Goal: Information Seeking & Learning: Understand process/instructions

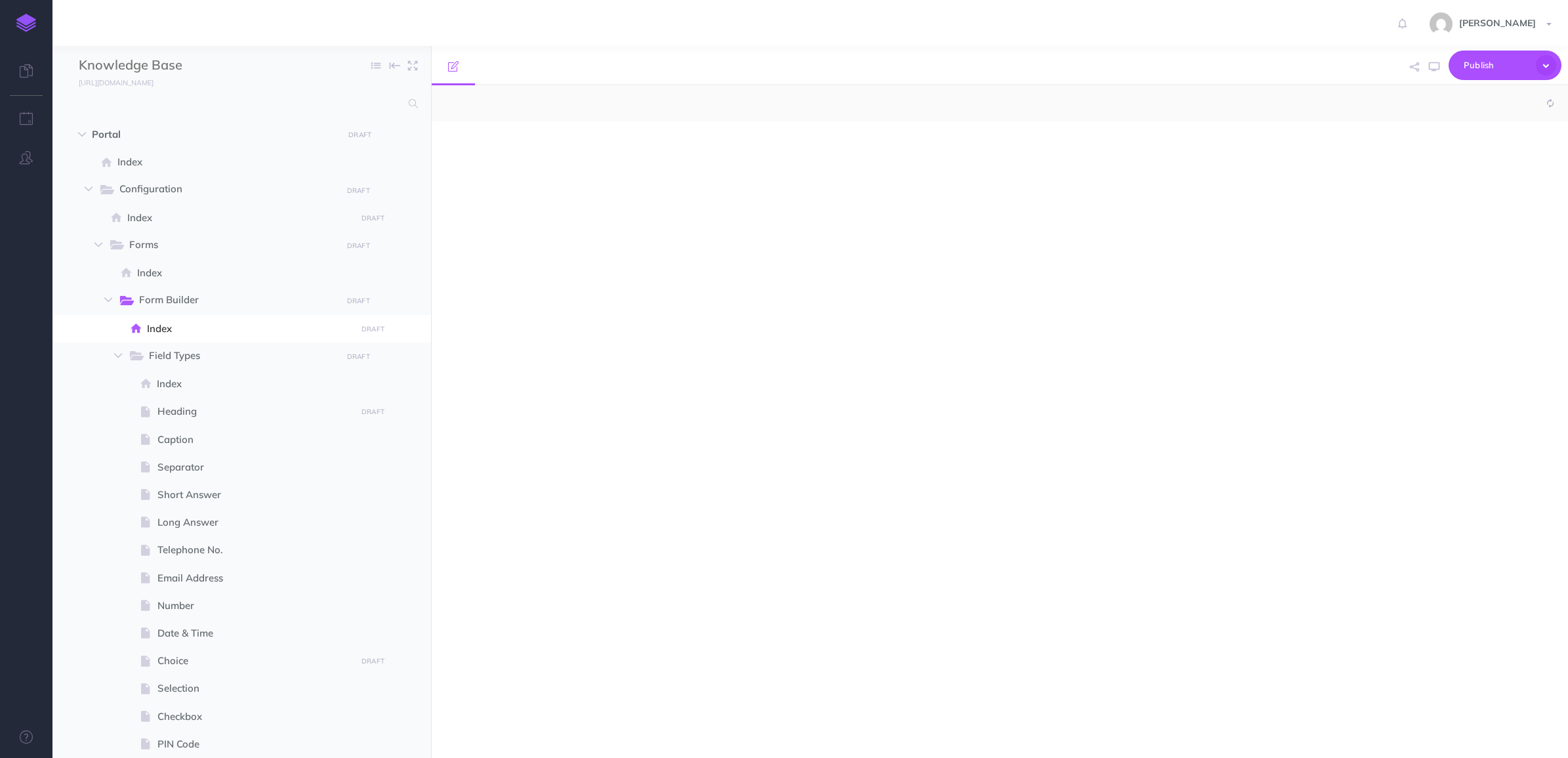
select select "null"
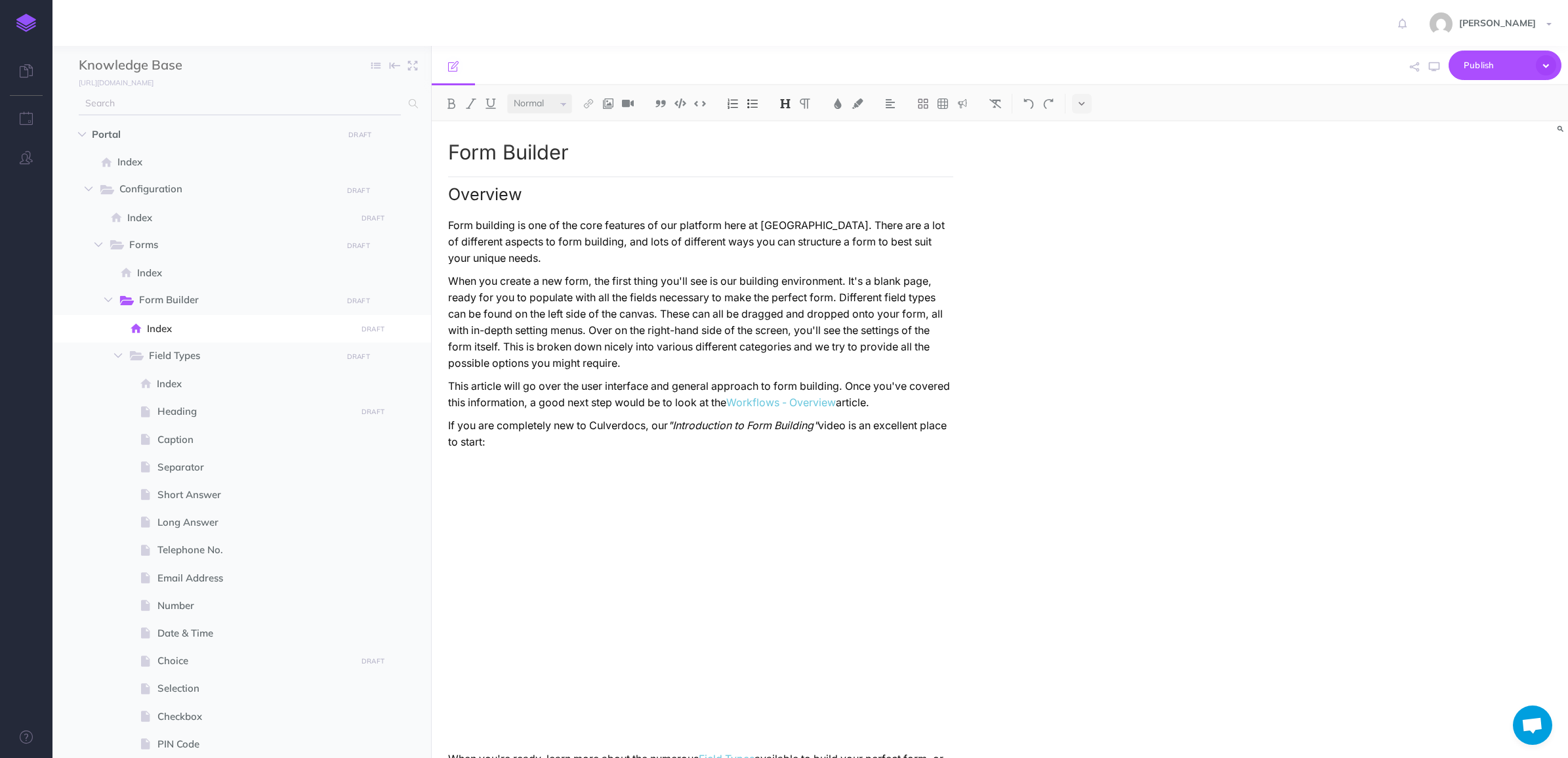
click at [224, 101] on input "text" at bounding box center [240, 103] width 322 height 23
type input "scor"
click at [148, 127] on link "Scoring" at bounding box center [248, 133] width 319 height 16
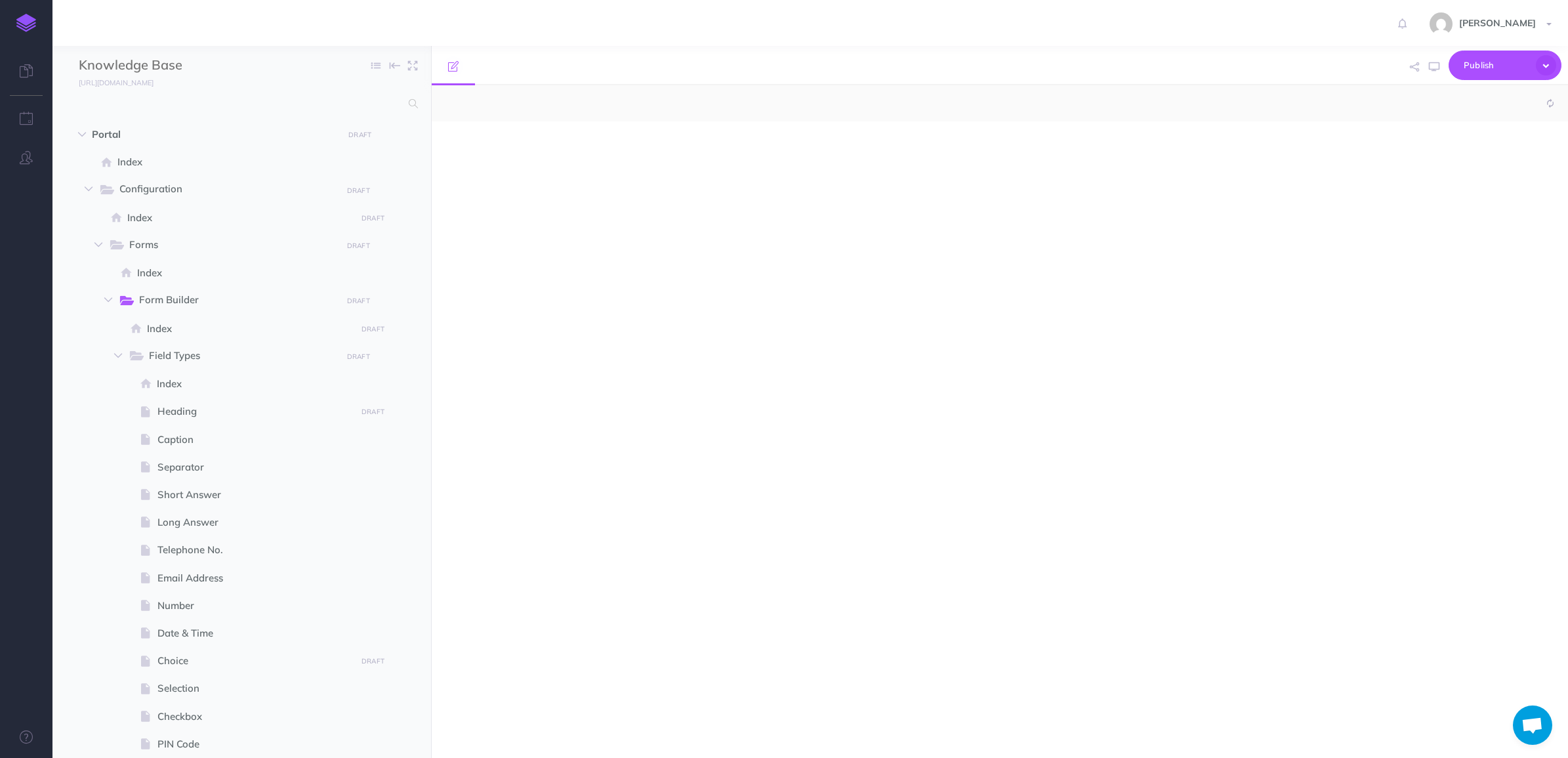
scroll to position [1151, 0]
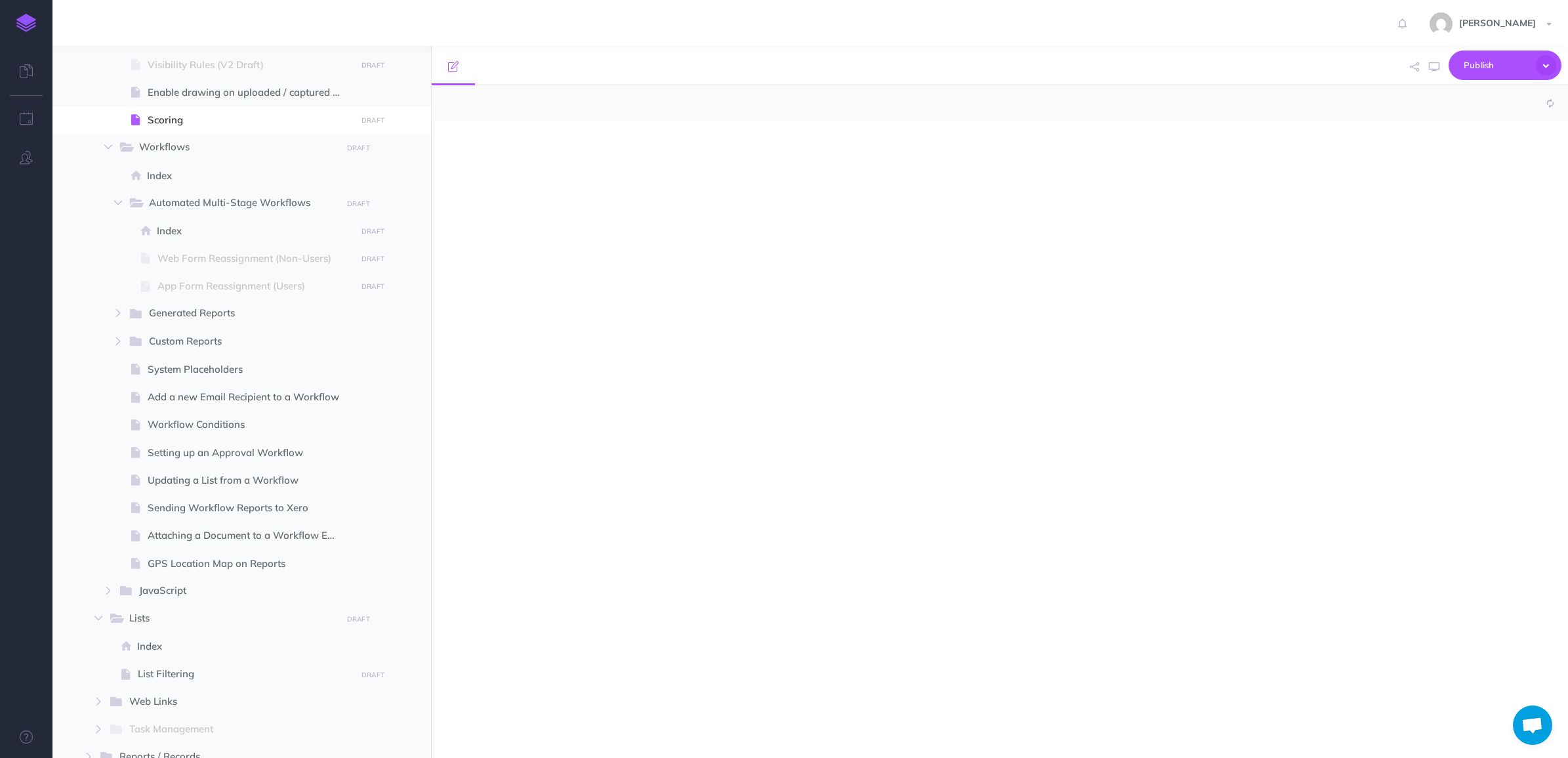
select select "null"
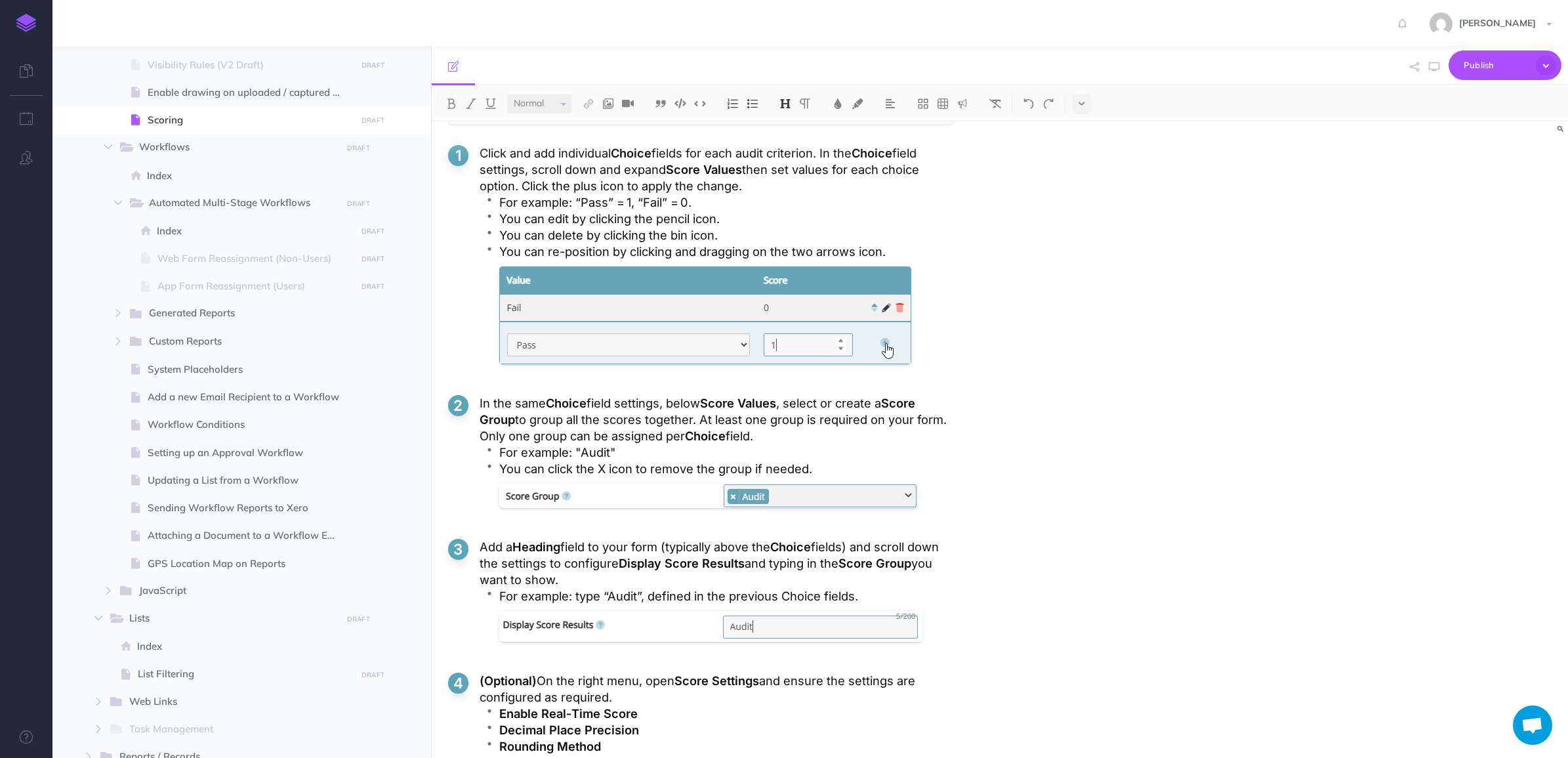
scroll to position [2297, 0]
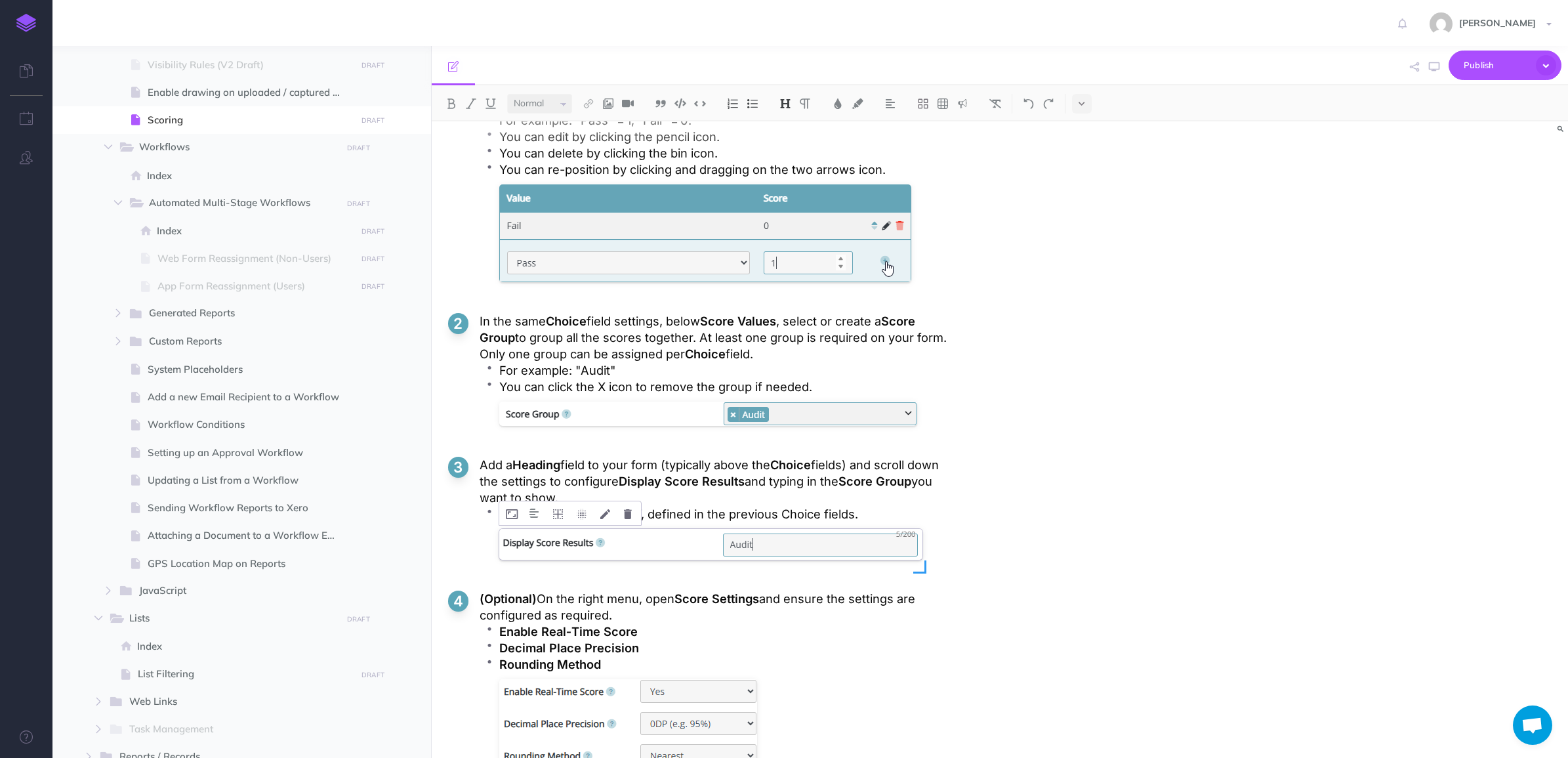
drag, startPoint x: 706, startPoint y: 539, endPoint x: 840, endPoint y: 529, distance: 134.4
click at [706, 539] on div at bounding box center [711, 548] width 424 height 44
click at [870, 513] on p "For example: type “Audit”, defined in the previous Choice fields." at bounding box center [726, 515] width 454 height 17
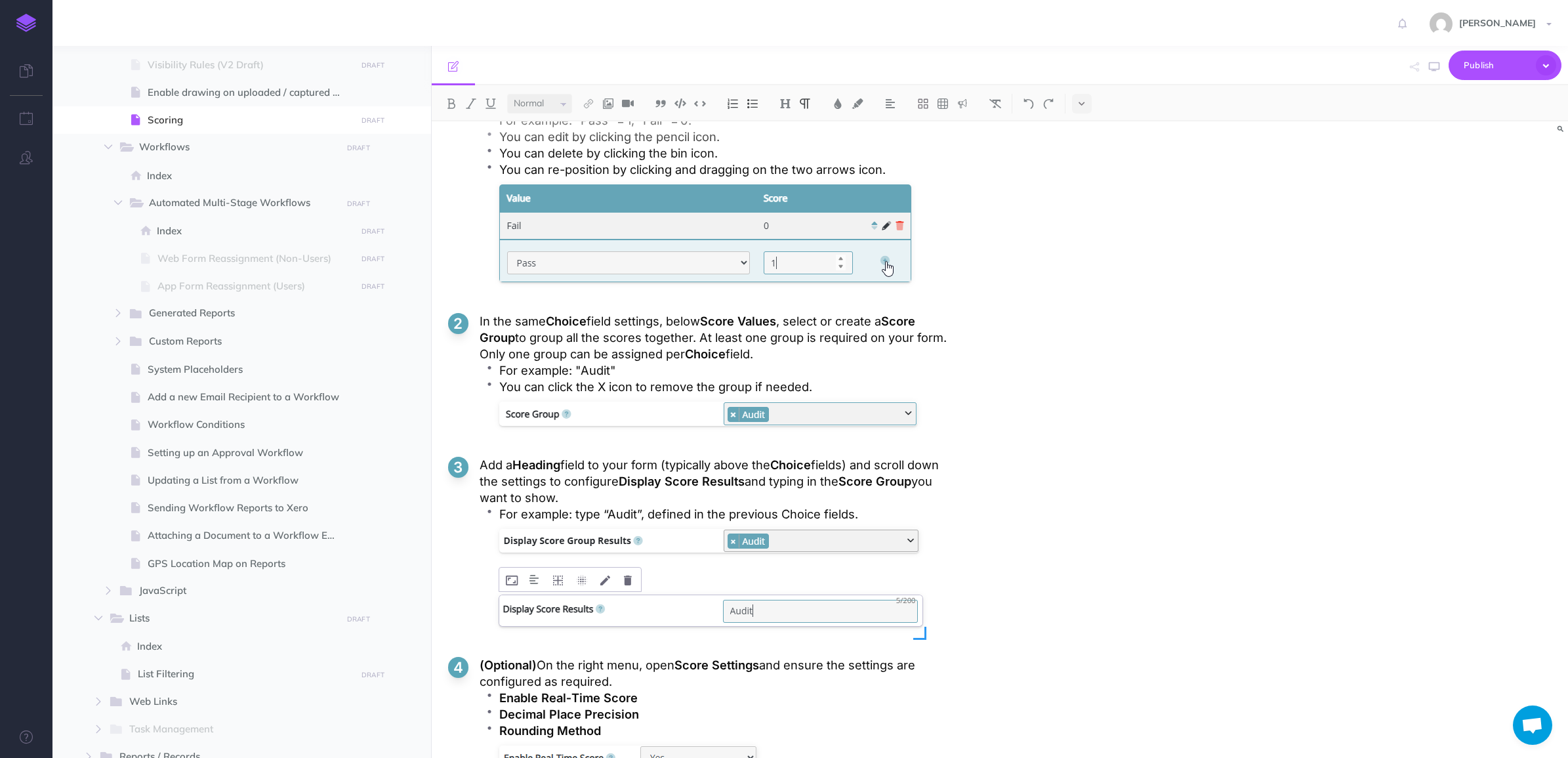
click at [758, 615] on div at bounding box center [711, 614] width 424 height 44
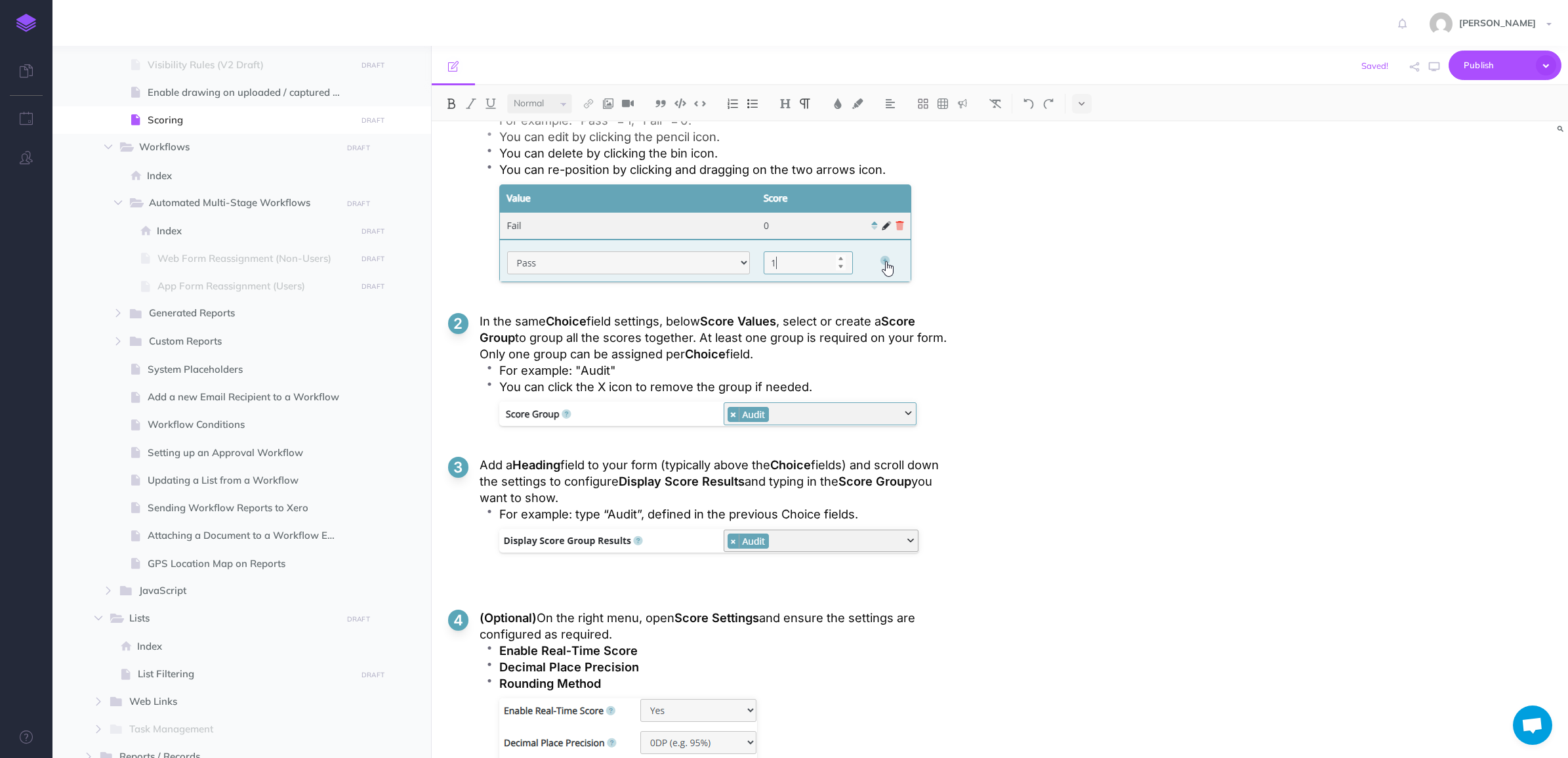
click at [666, 578] on p at bounding box center [726, 581] width 454 height 17
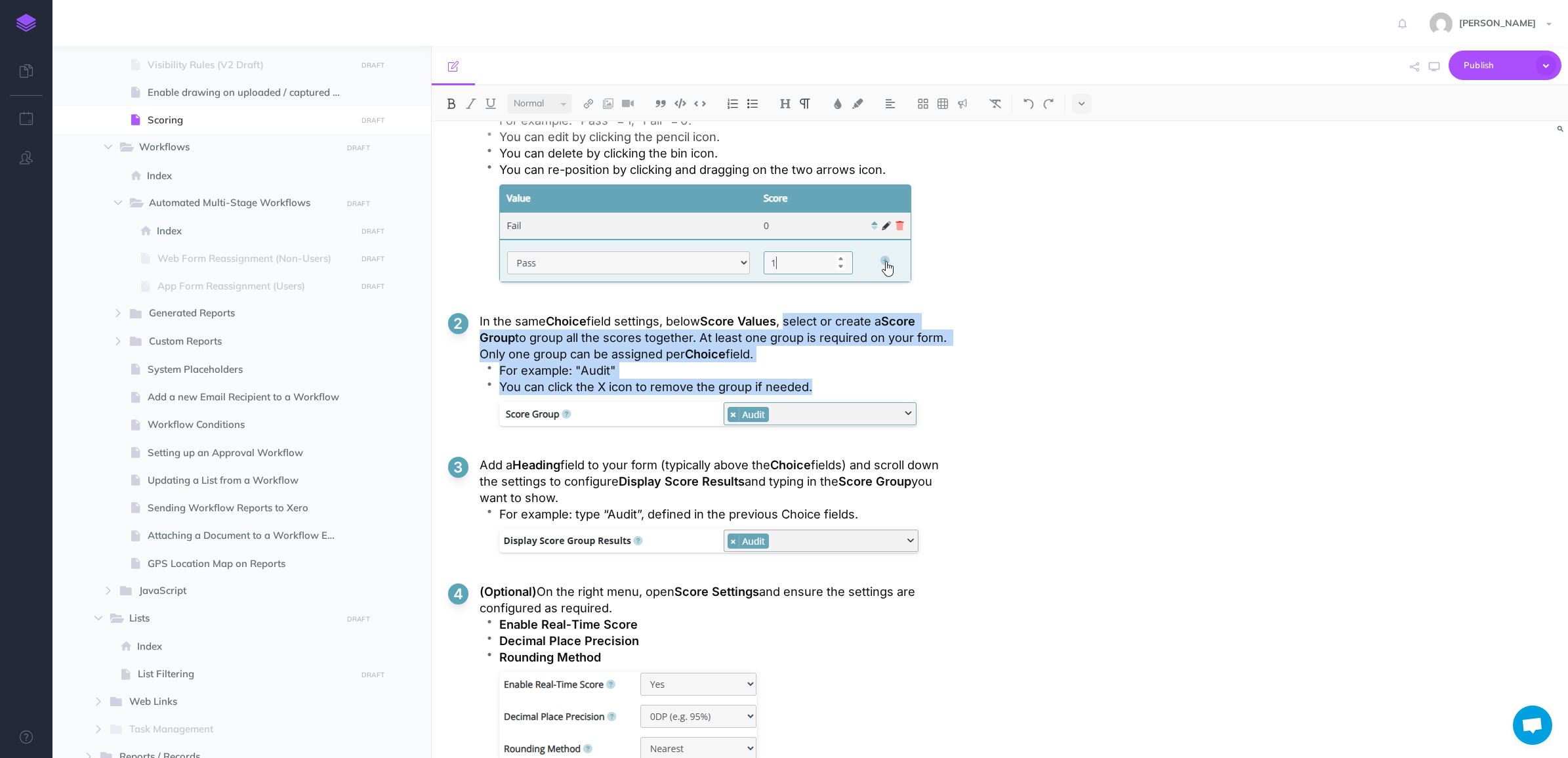
drag, startPoint x: 778, startPoint y: 322, endPoint x: 828, endPoint y: 382, distance: 78.1
click at [828, 382] on li "In the same Choice field settings, below Score Values , select or create a Scor…" at bounding box center [701, 374] width 505 height 122
copy li "select or create a Score Group to group all the scores together. At least one g…"
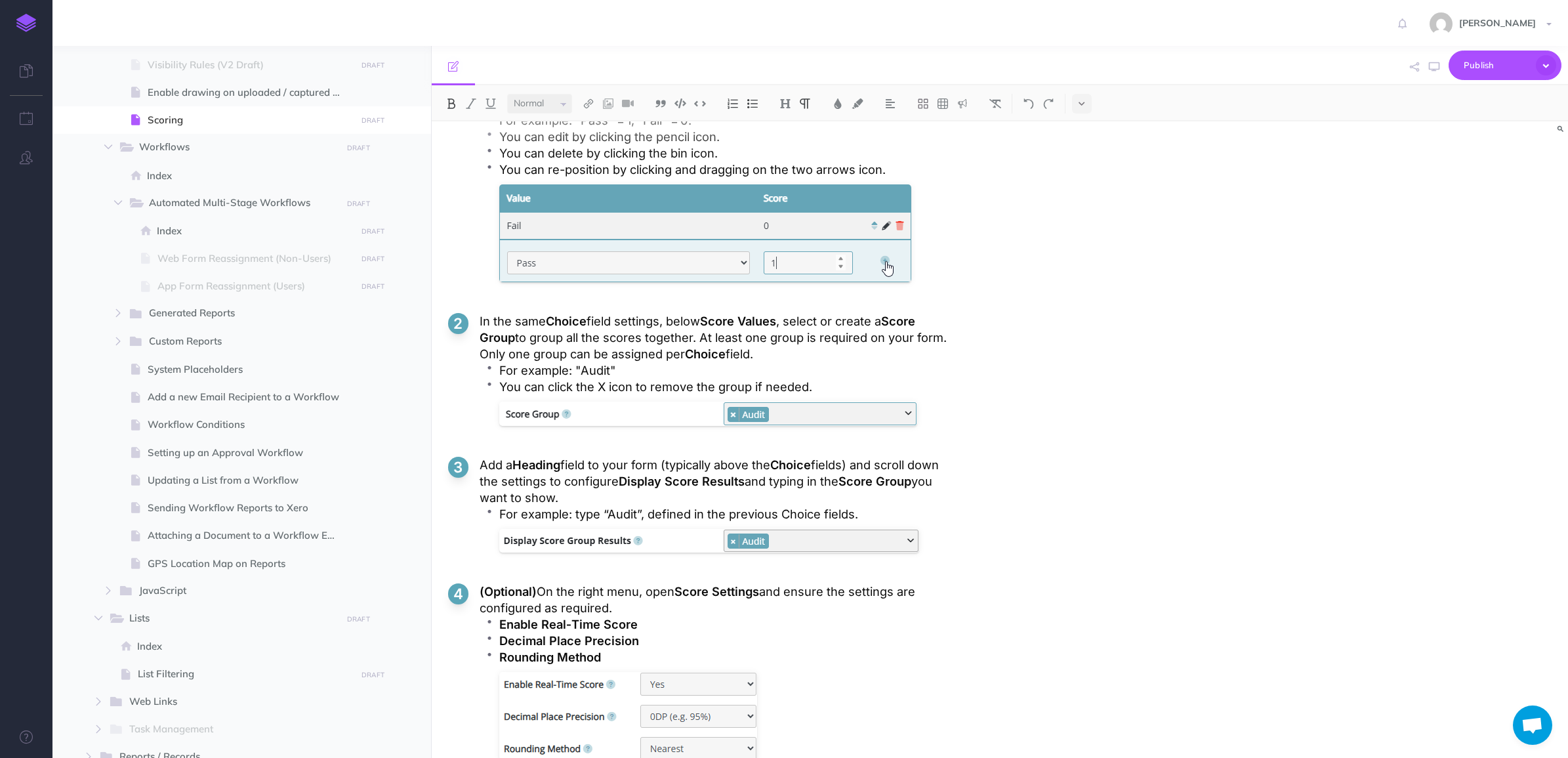
click at [752, 513] on p "For example: type “Audit”, defined in the previous Choice fields." at bounding box center [726, 515] width 454 height 17
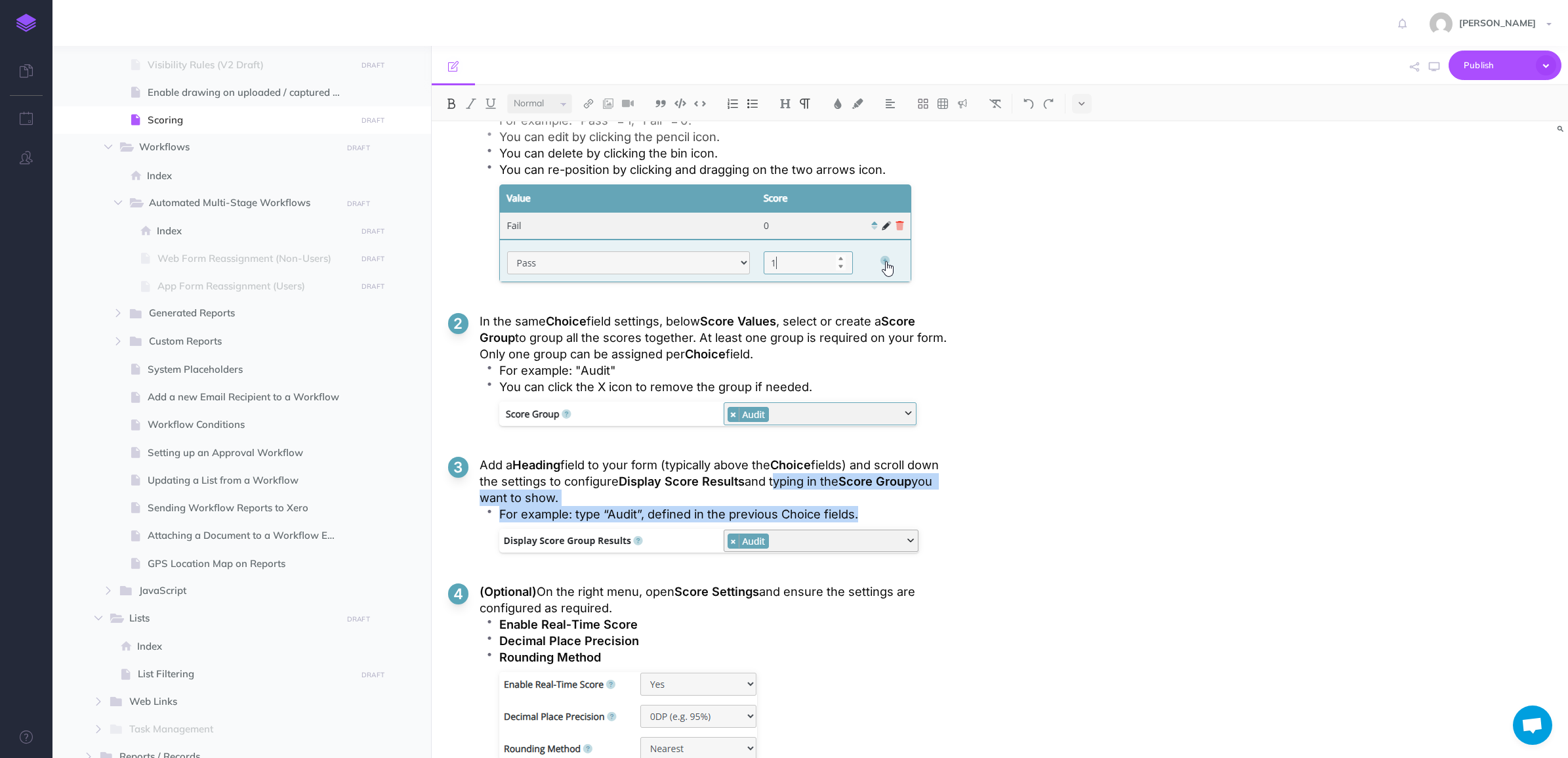
drag, startPoint x: 858, startPoint y: 513, endPoint x: 745, endPoint y: 488, distance: 115.7
click at [745, 488] on li "Add a Heading field to your form (typically above the Choice fields) and scroll…" at bounding box center [701, 509] width 505 height 106
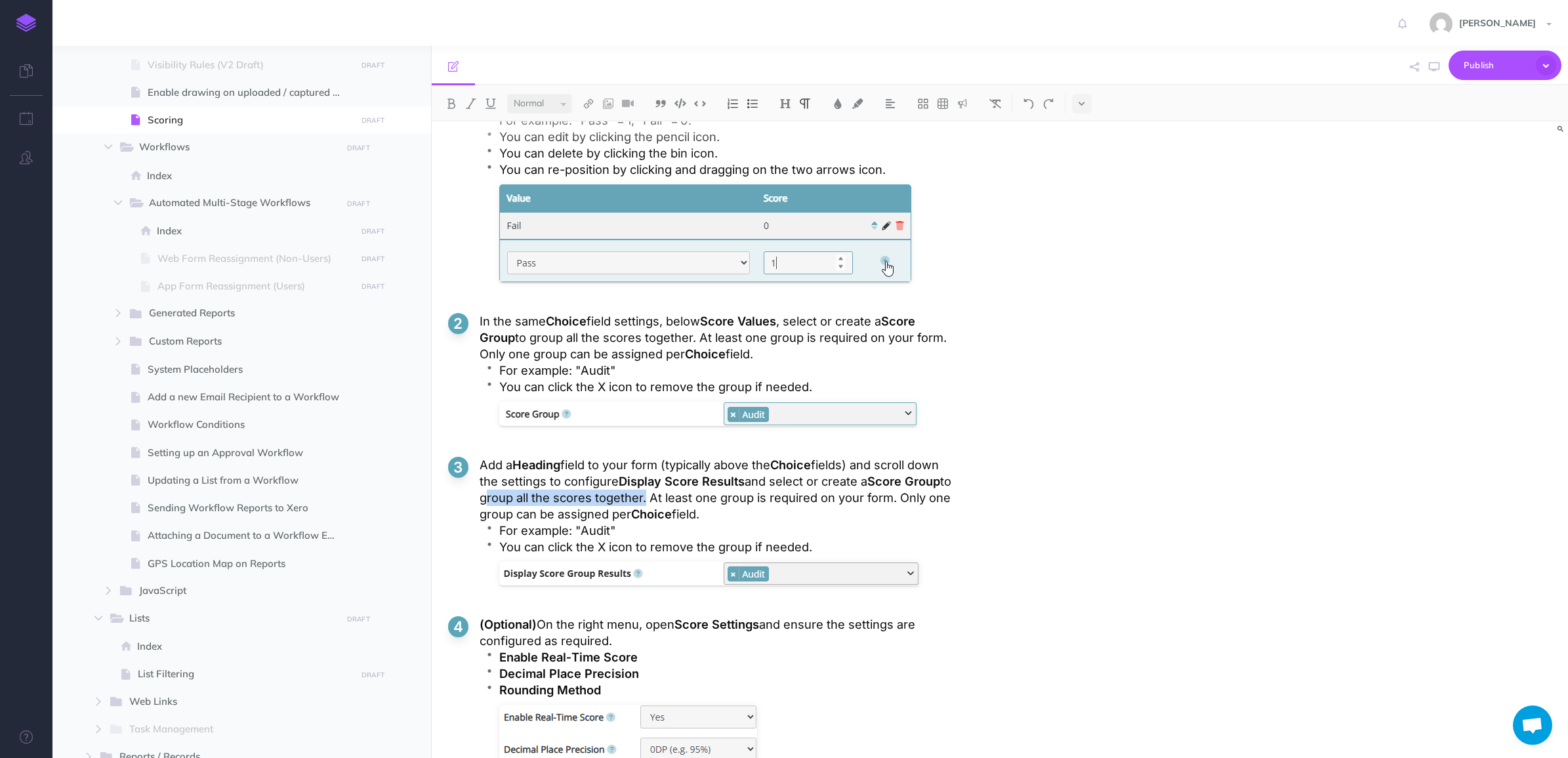
drag, startPoint x: 481, startPoint y: 501, endPoint x: 635, endPoint y: 499, distance: 154.0
click at [635, 499] on p "Add a Heading field to your form (typically above the Choice fields) and scroll…" at bounding box center [716, 489] width 474 height 65
click at [574, 506] on p "Add a Heading field to your form (typically above the Choice fields) and scroll…" at bounding box center [716, 489] width 474 height 65
click at [0, 0] on span "group's" at bounding box center [0, 0] width 0 height 0
click at [664, 511] on p "Add a Heading field to your form (typically above the Choice fields) and scroll…" at bounding box center [716, 489] width 474 height 65
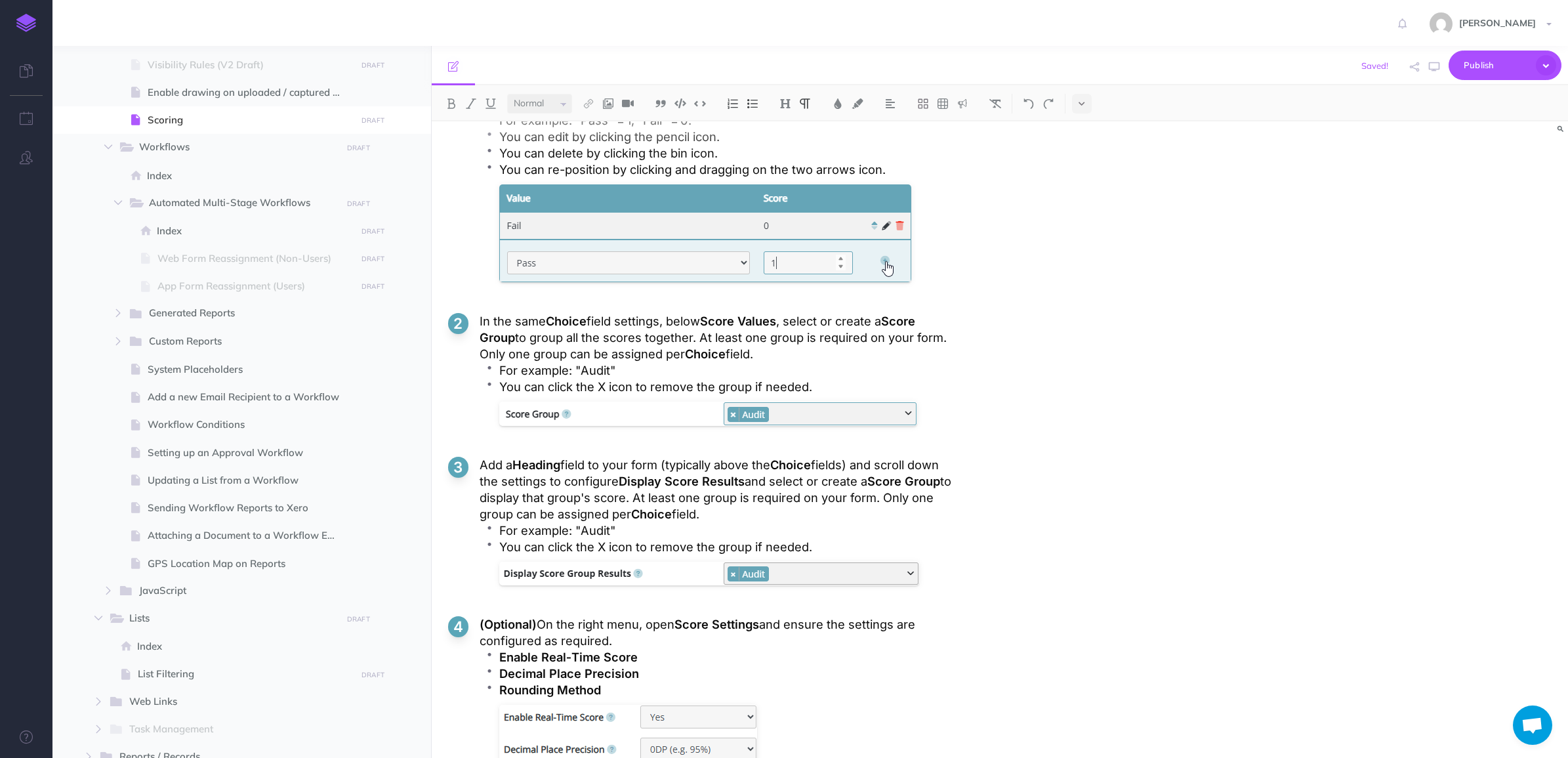
click at [686, 502] on p "Add a Heading field to your form (typically above the Choice fields) and scroll…" at bounding box center [716, 489] width 474 height 65
drag, startPoint x: 621, startPoint y: 500, endPoint x: 737, endPoint y: 510, distance: 116.4
click at [737, 510] on p "Add a Heading field to your form (typically above the Choice fields) and scroll…" at bounding box center [716, 489] width 474 height 65
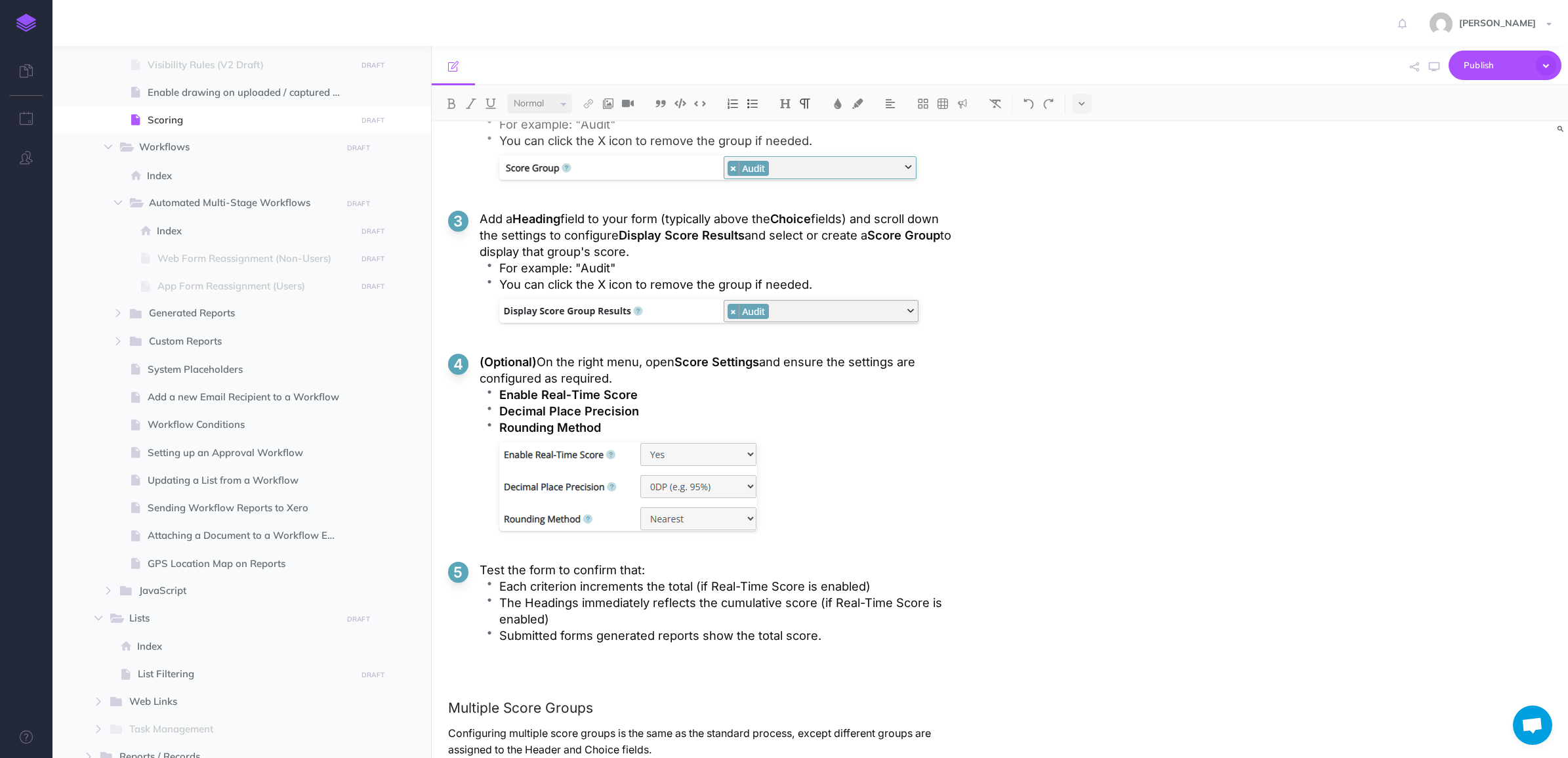
scroll to position [2626, 0]
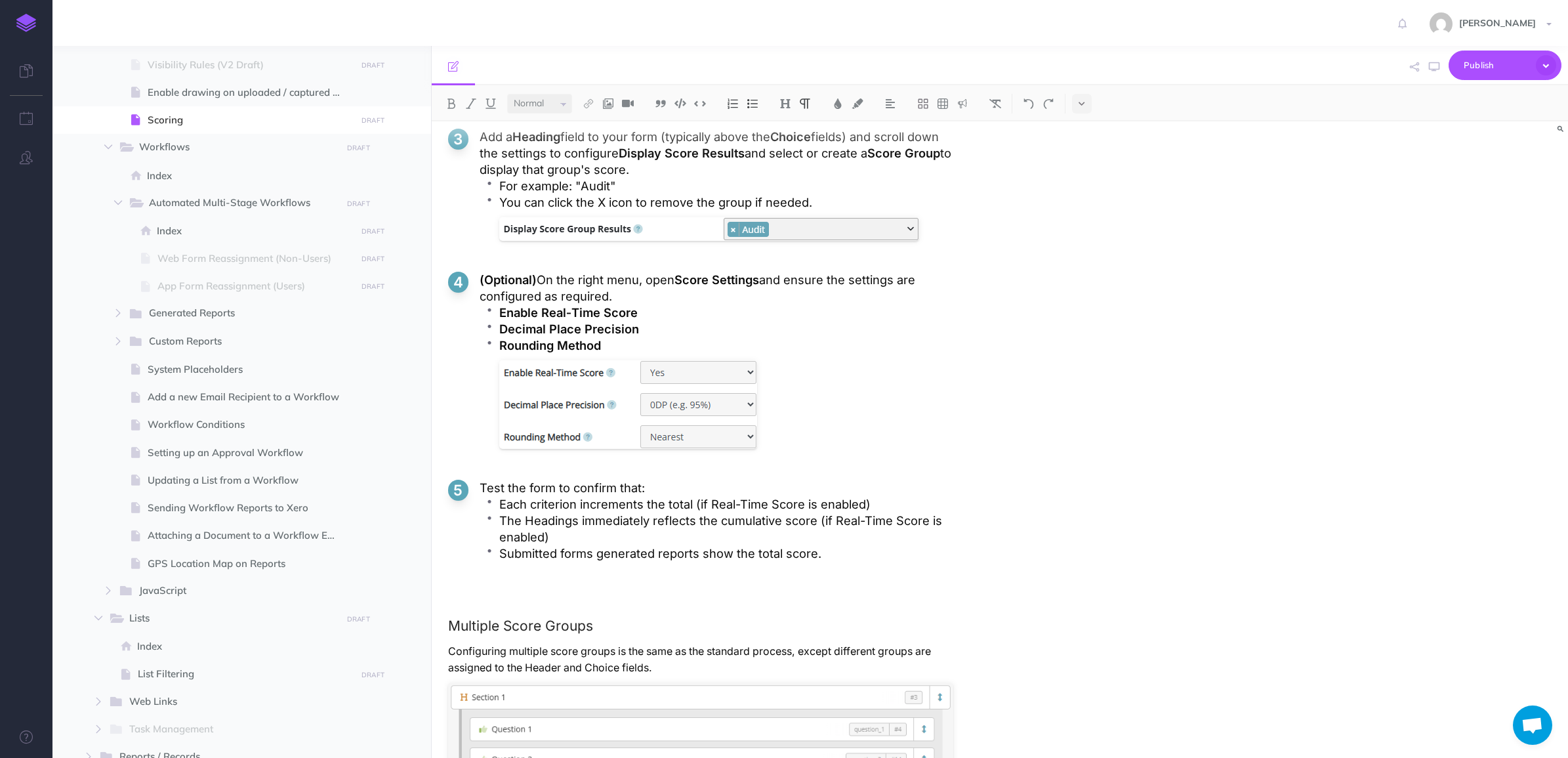
click at [707, 555] on p "Submitted forms generated reports show the total score." at bounding box center [726, 554] width 454 height 17
click at [611, 585] on ol "Click and add individual Choice fields for each audit criterion. In the Choice …" at bounding box center [701, 160] width 505 height 850
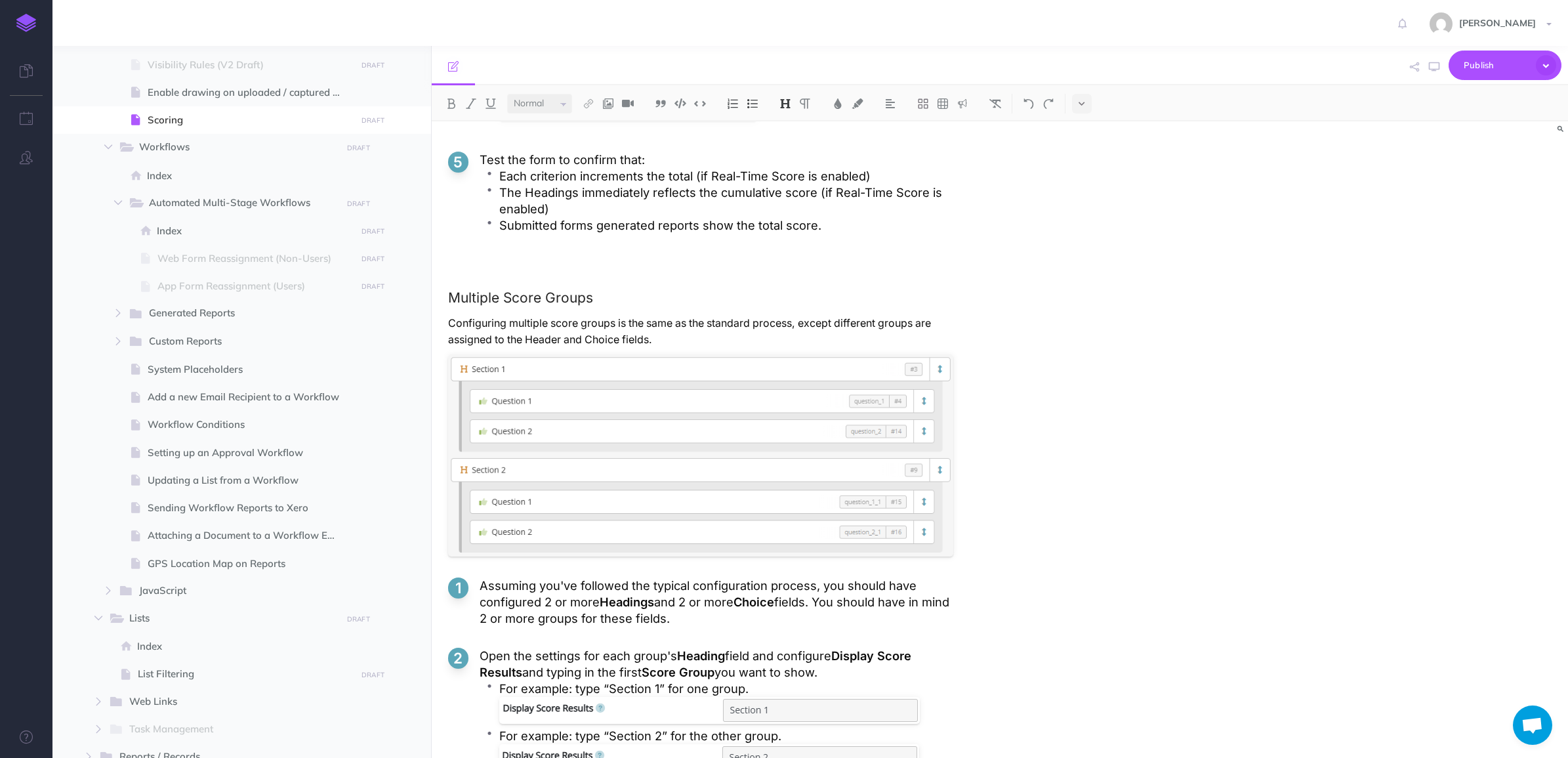
scroll to position [3036, 0]
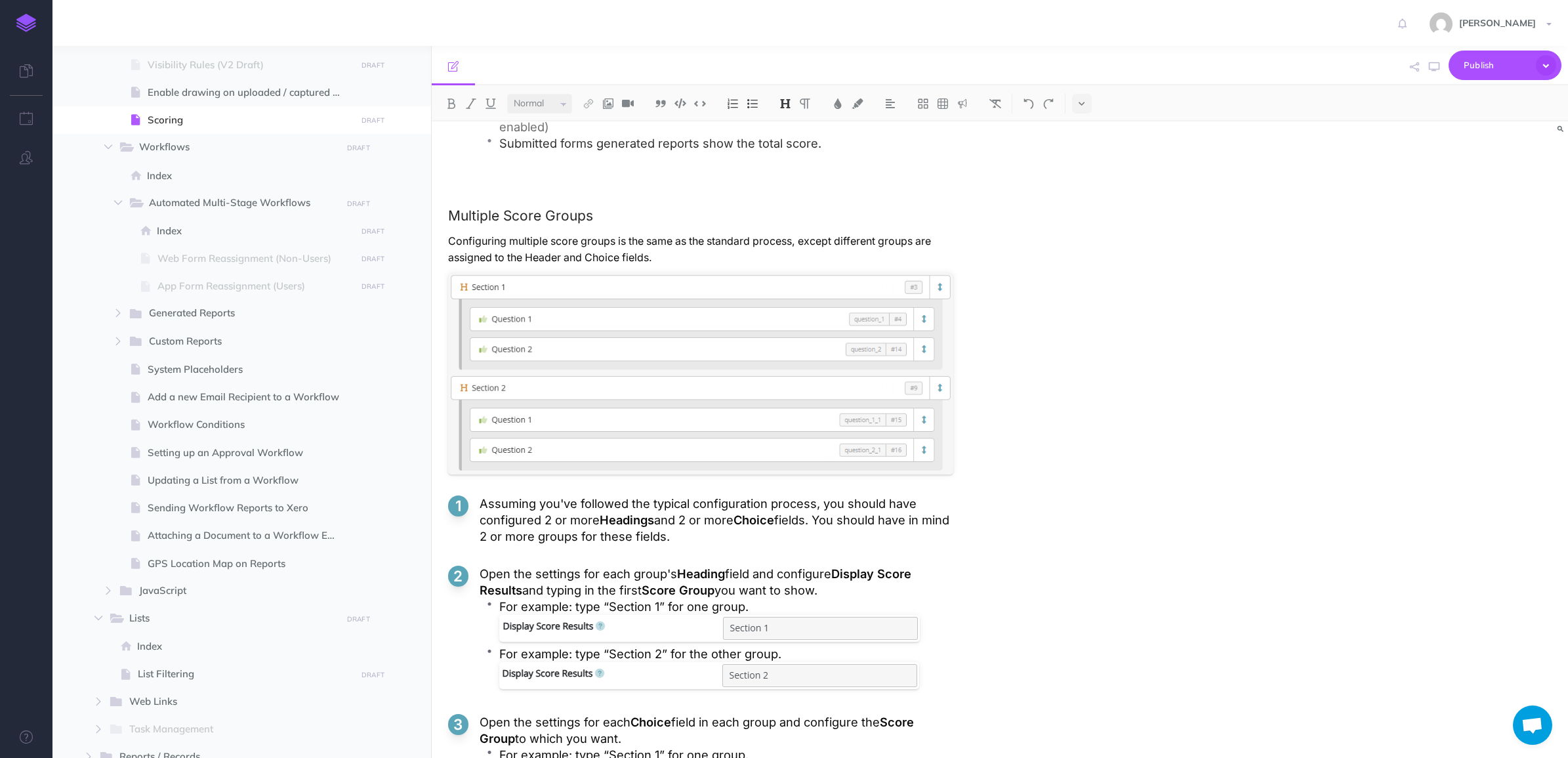
click at [776, 609] on p "For example: type “Section 1” for one group." at bounding box center [726, 607] width 454 height 17
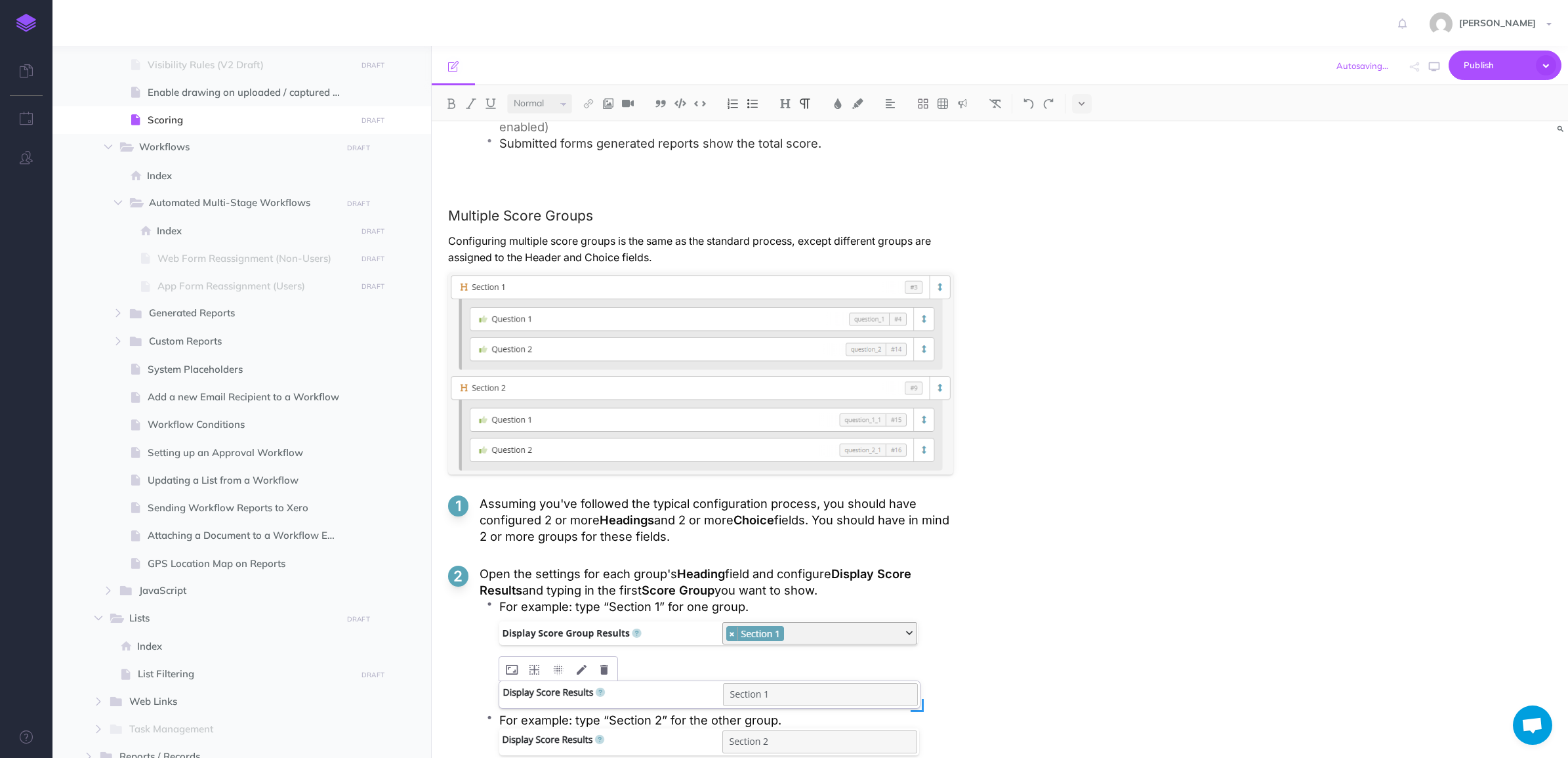
click at [738, 691] on div at bounding box center [710, 695] width 421 height 27
click at [656, 678] on p at bounding box center [726, 673] width 454 height 17
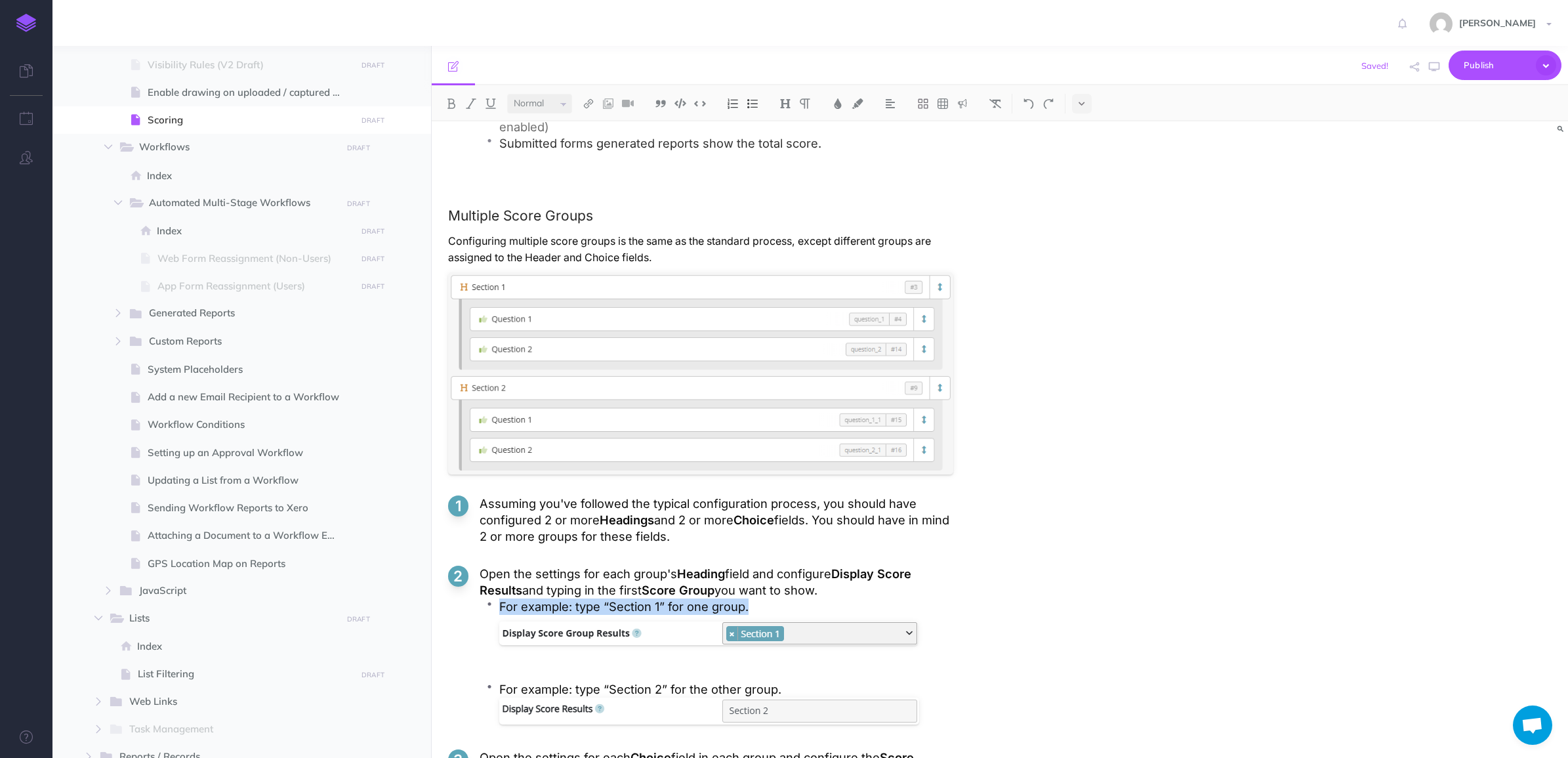
click at [614, 678] on p at bounding box center [726, 673] width 454 height 17
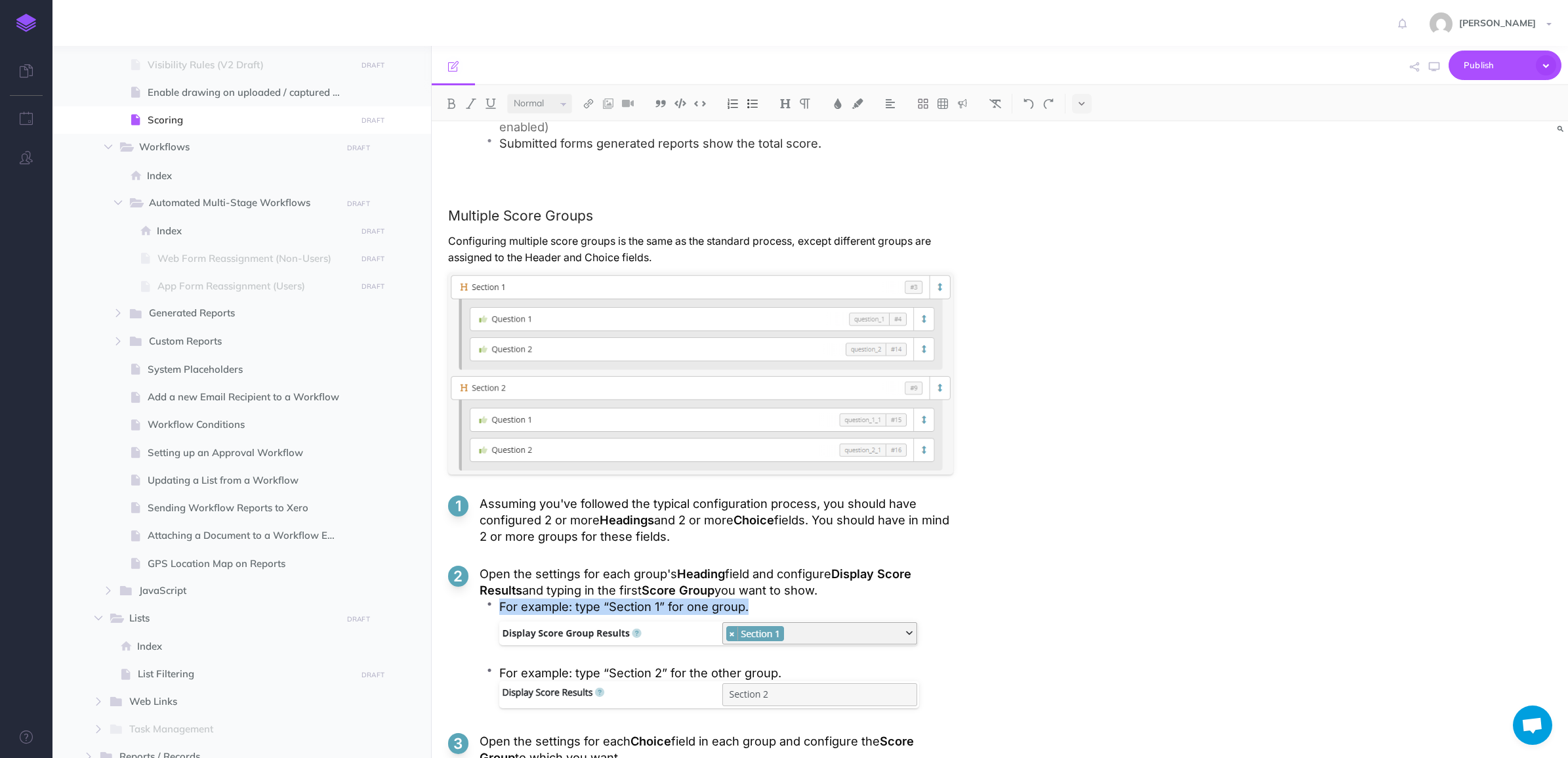
click at [775, 678] on p "For example: type “Section 2” for the other group." at bounding box center [726, 673] width 454 height 17
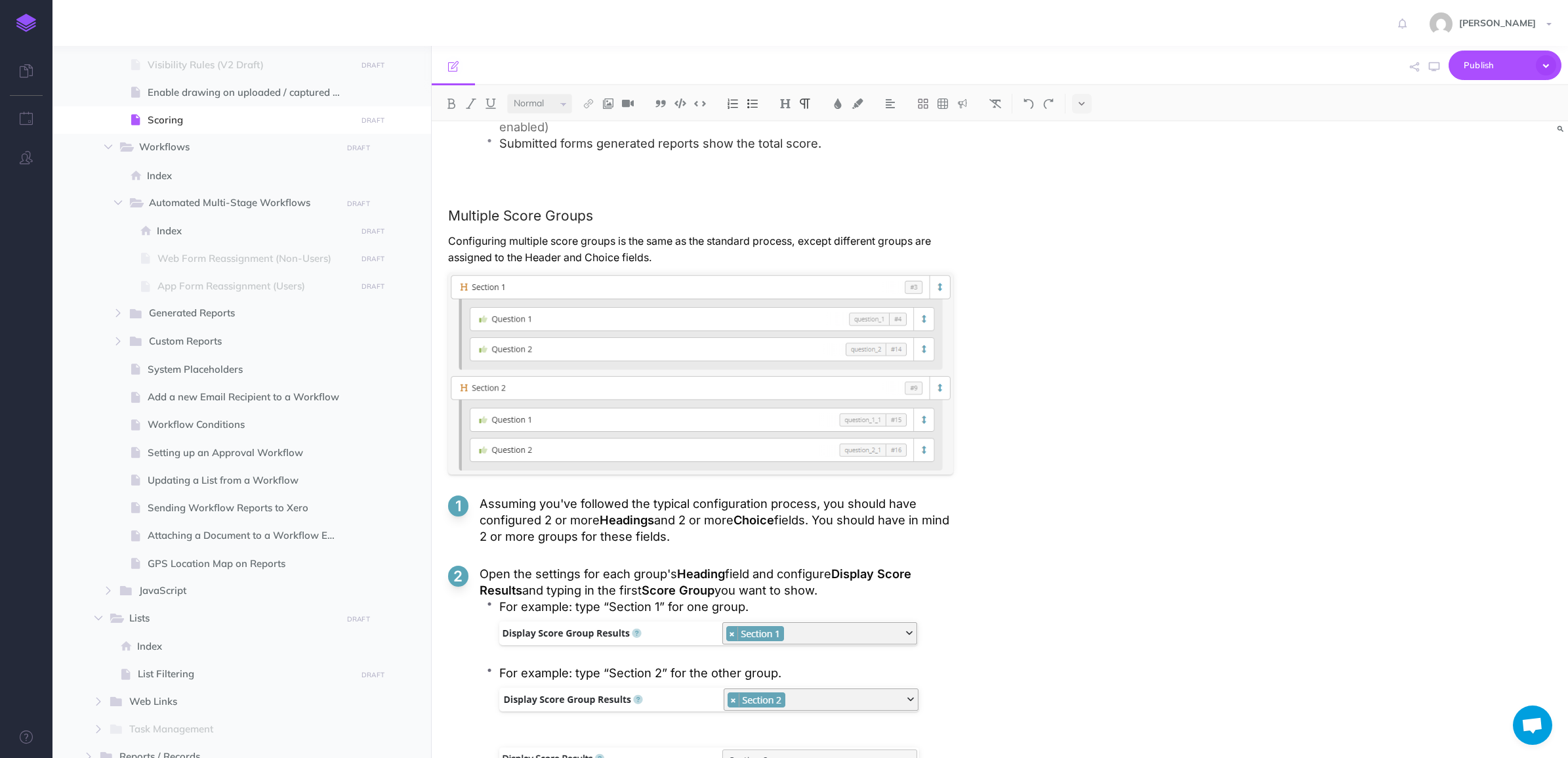
scroll to position [3118, 0]
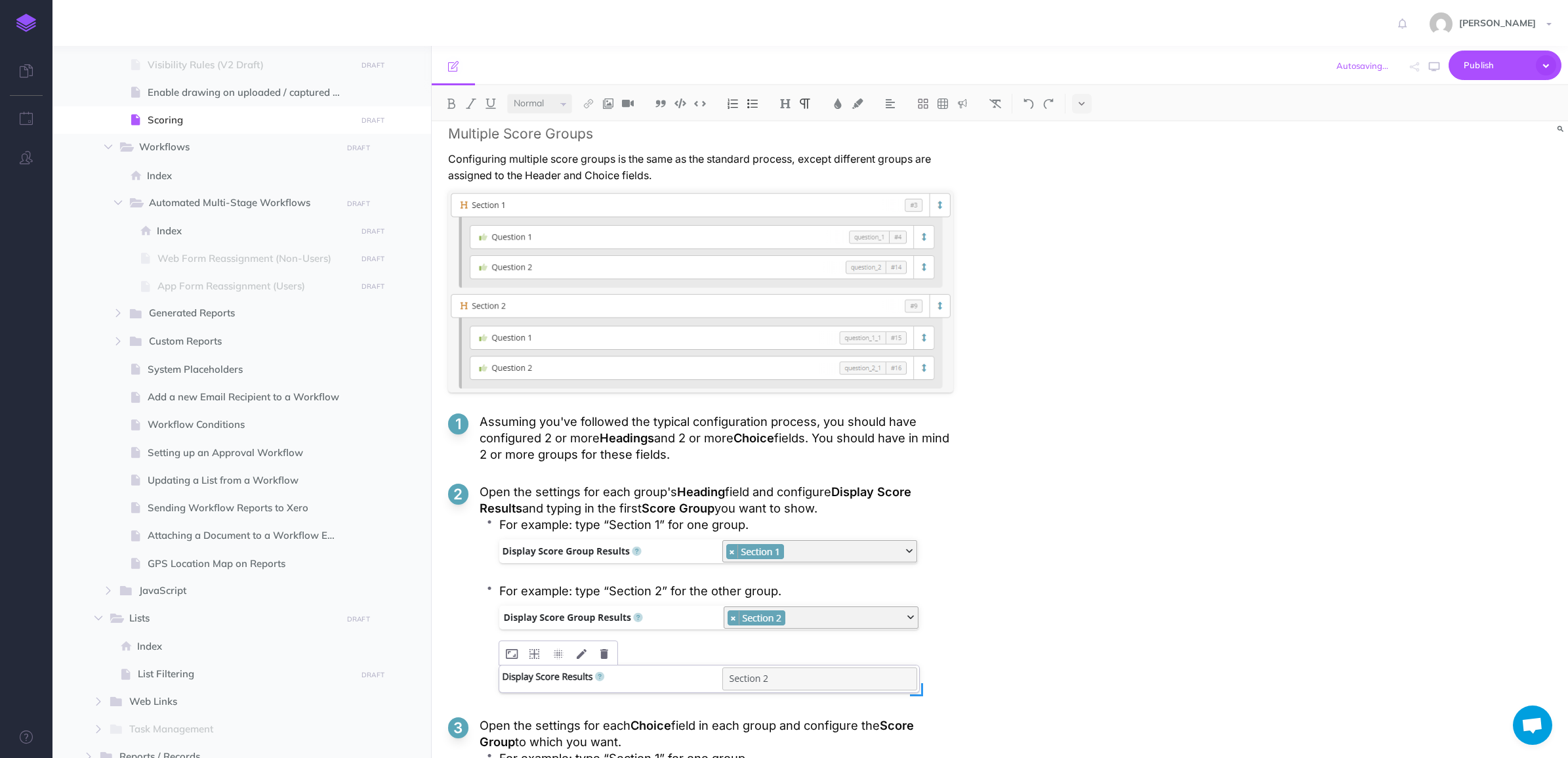
click at [758, 687] on div at bounding box center [709, 679] width 420 height 27
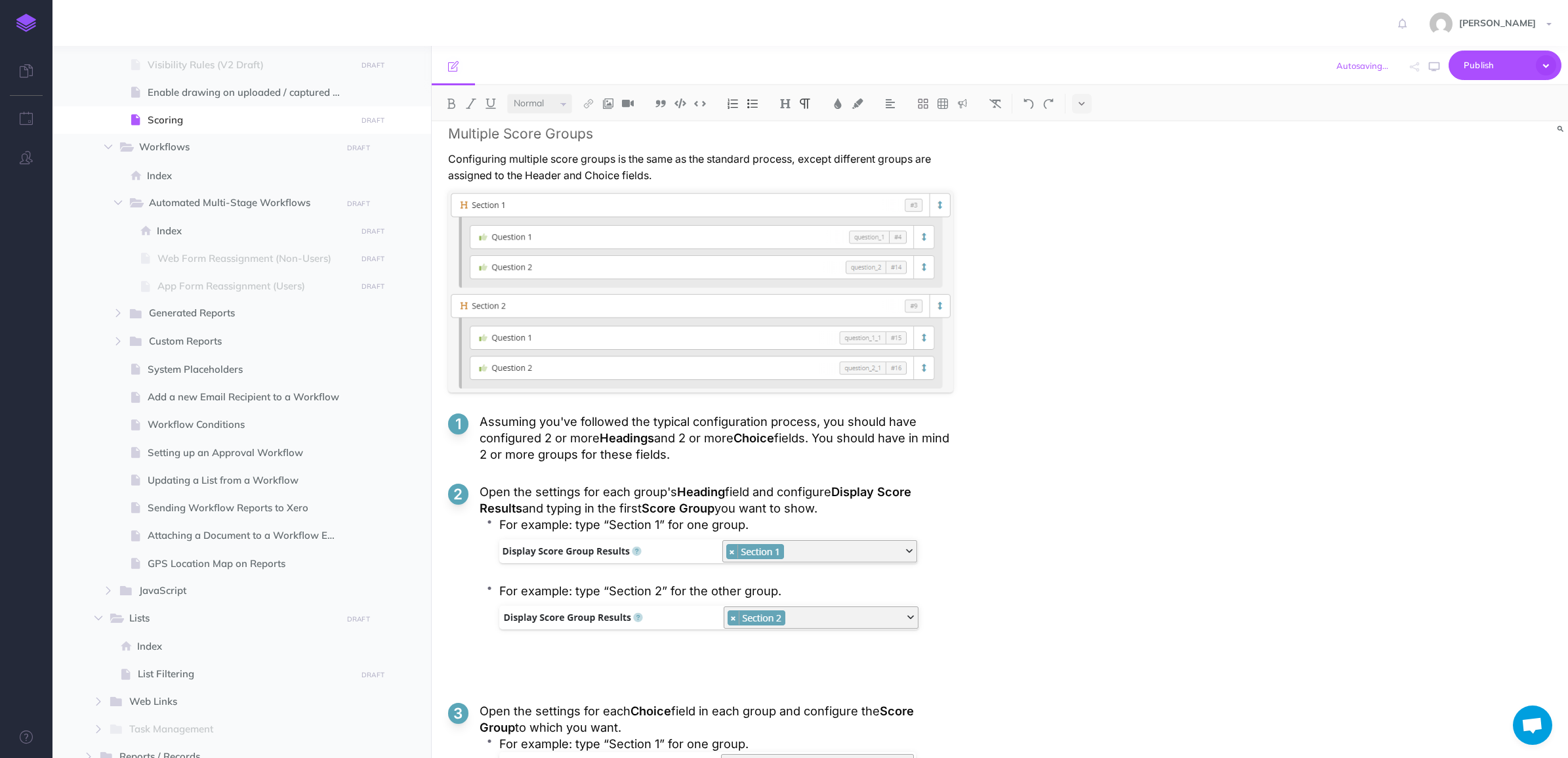
click at [634, 666] on p at bounding box center [726, 657] width 454 height 17
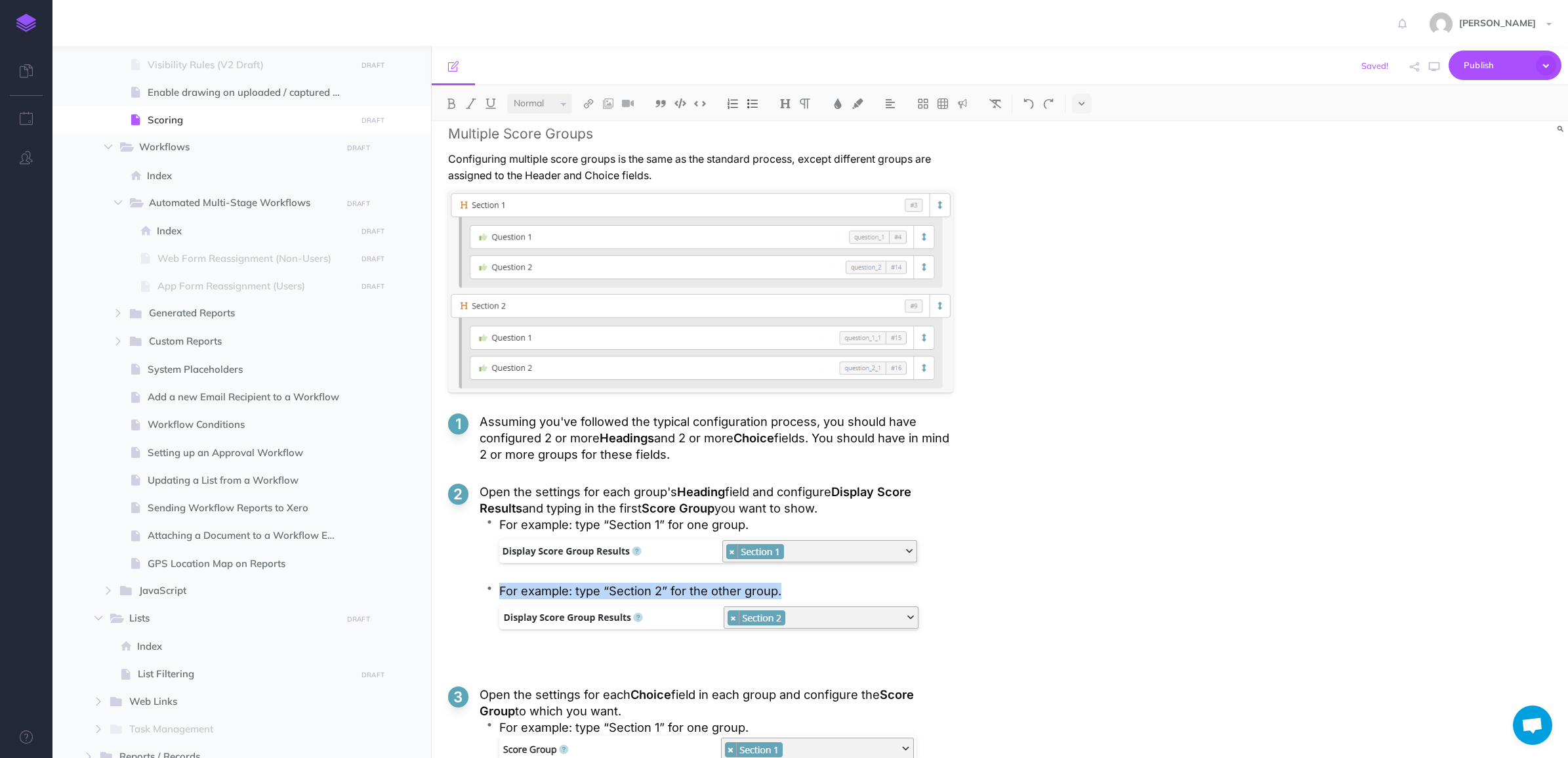
click at [550, 666] on p at bounding box center [726, 657] width 454 height 17
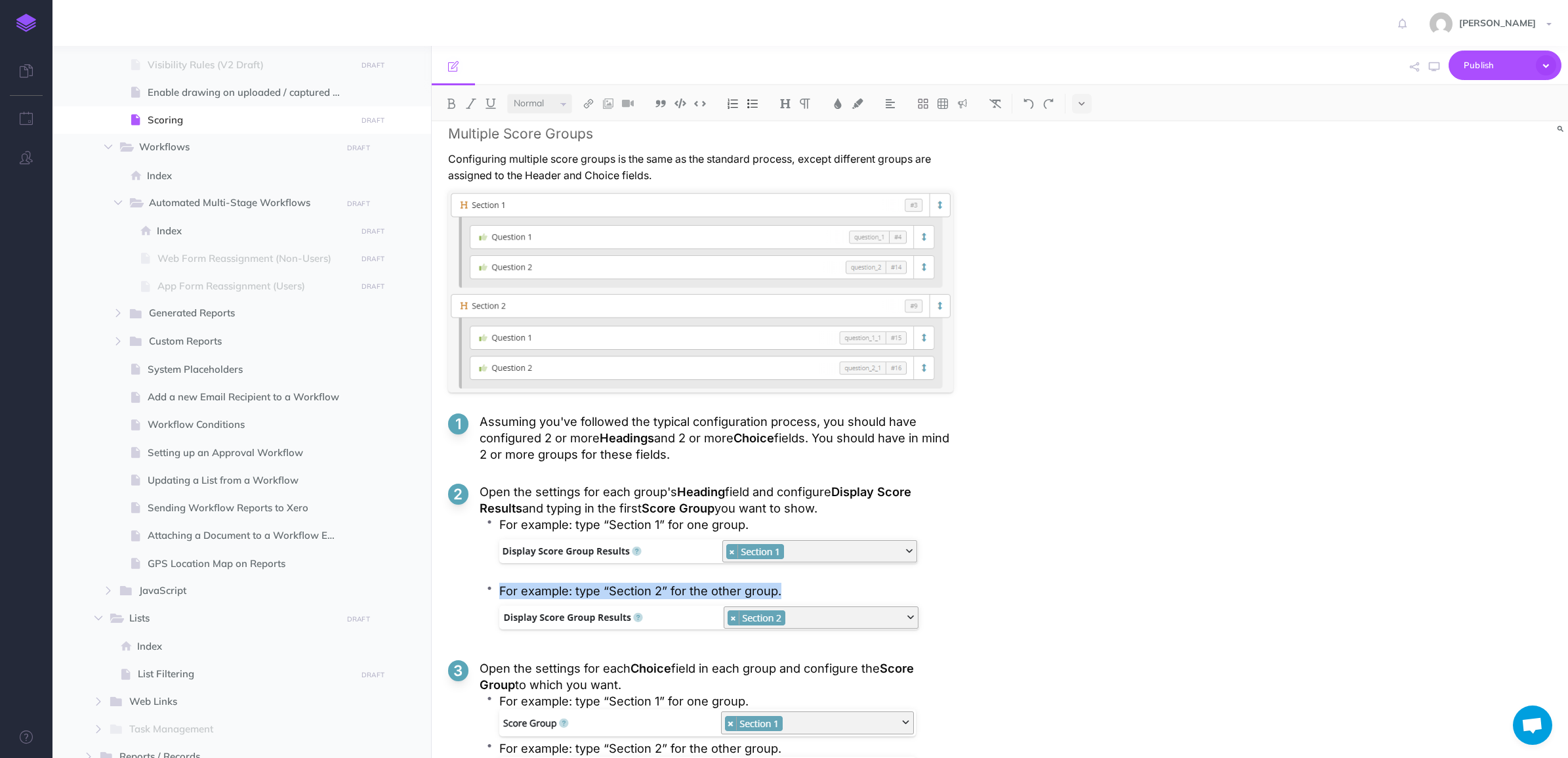
click at [548, 651] on ol "Assuming you've followed the typical configuration process, you should have con…" at bounding box center [701, 663] width 505 height 501
click at [549, 639] on div at bounding box center [709, 621] width 420 height 37
click at [605, 571] on div at bounding box center [708, 554] width 418 height 37
click at [596, 578] on ul "For example: type “Section 1” for one group. For example: type “Section 2” for …" at bounding box center [716, 578] width 474 height 122
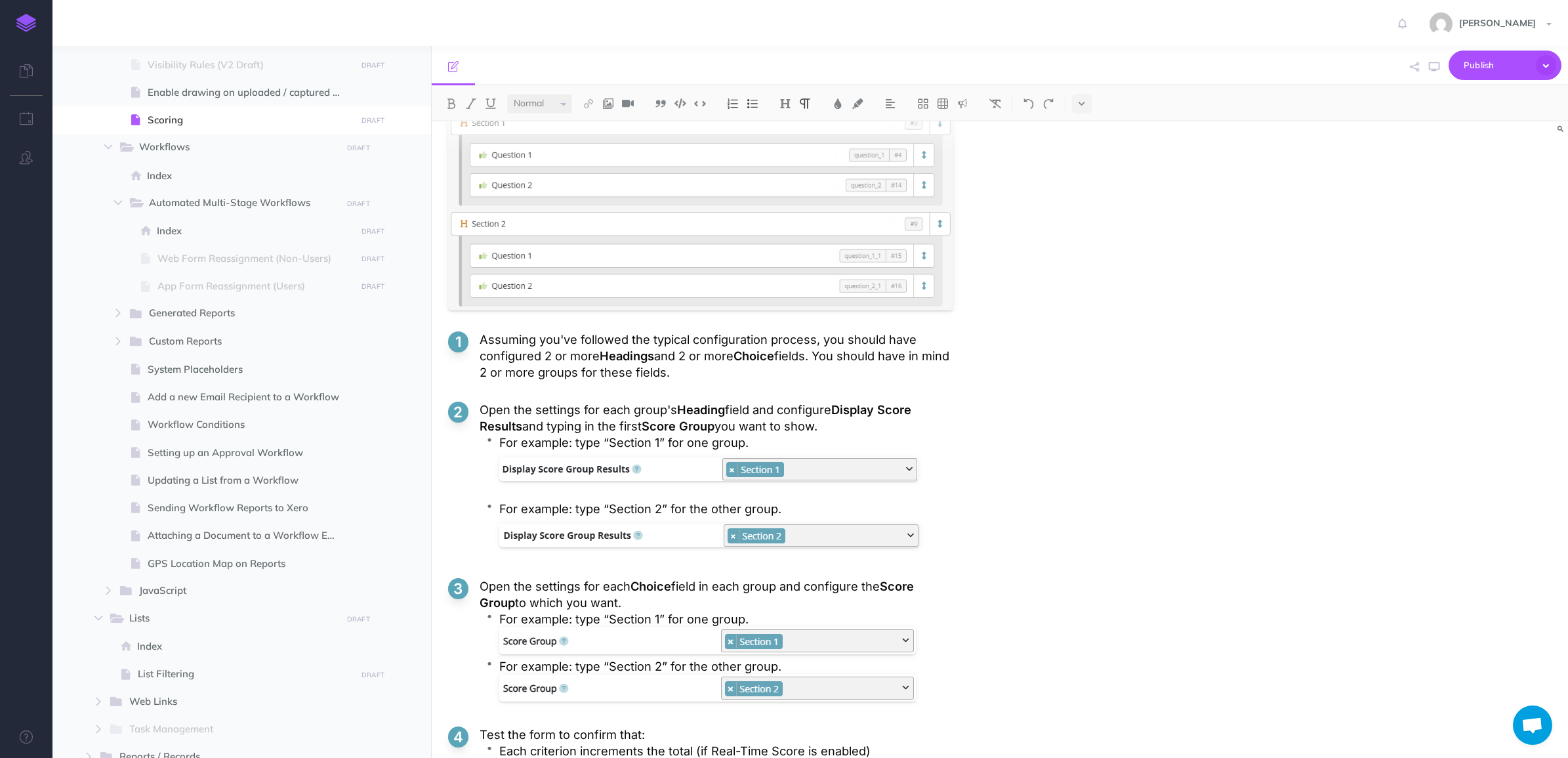
scroll to position [3281, 0]
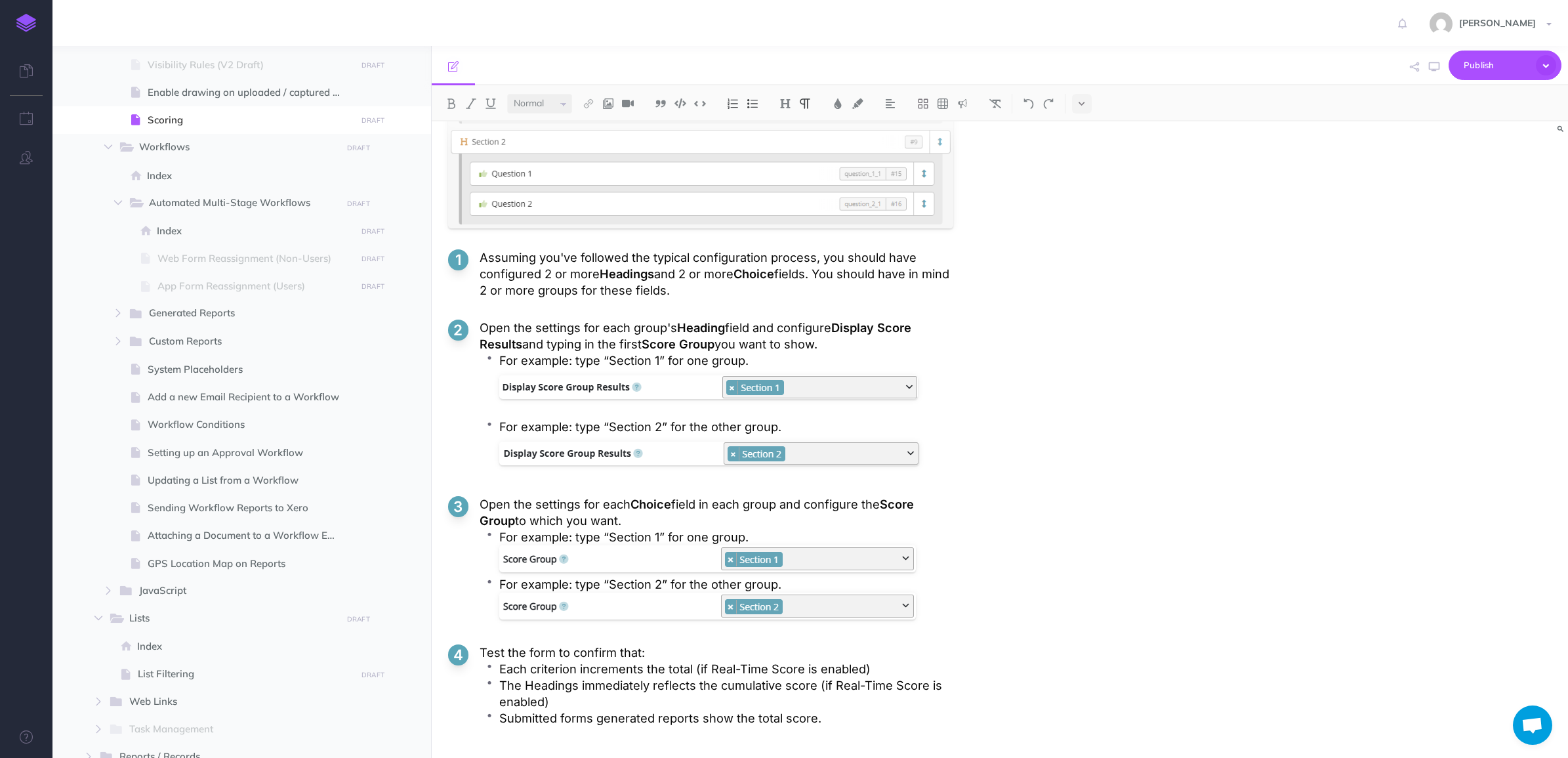
click at [522, 353] on p "For example: type “Section 1” for one group." at bounding box center [726, 361] width 454 height 17
click at [502, 343] on p "Open the settings for each group's Heading field and configure Display Score Re…" at bounding box center [716, 336] width 474 height 33
click at [506, 343] on p "Open the settings for each group's Heading field and configure Display Score Re…" at bounding box center [716, 336] width 474 height 33
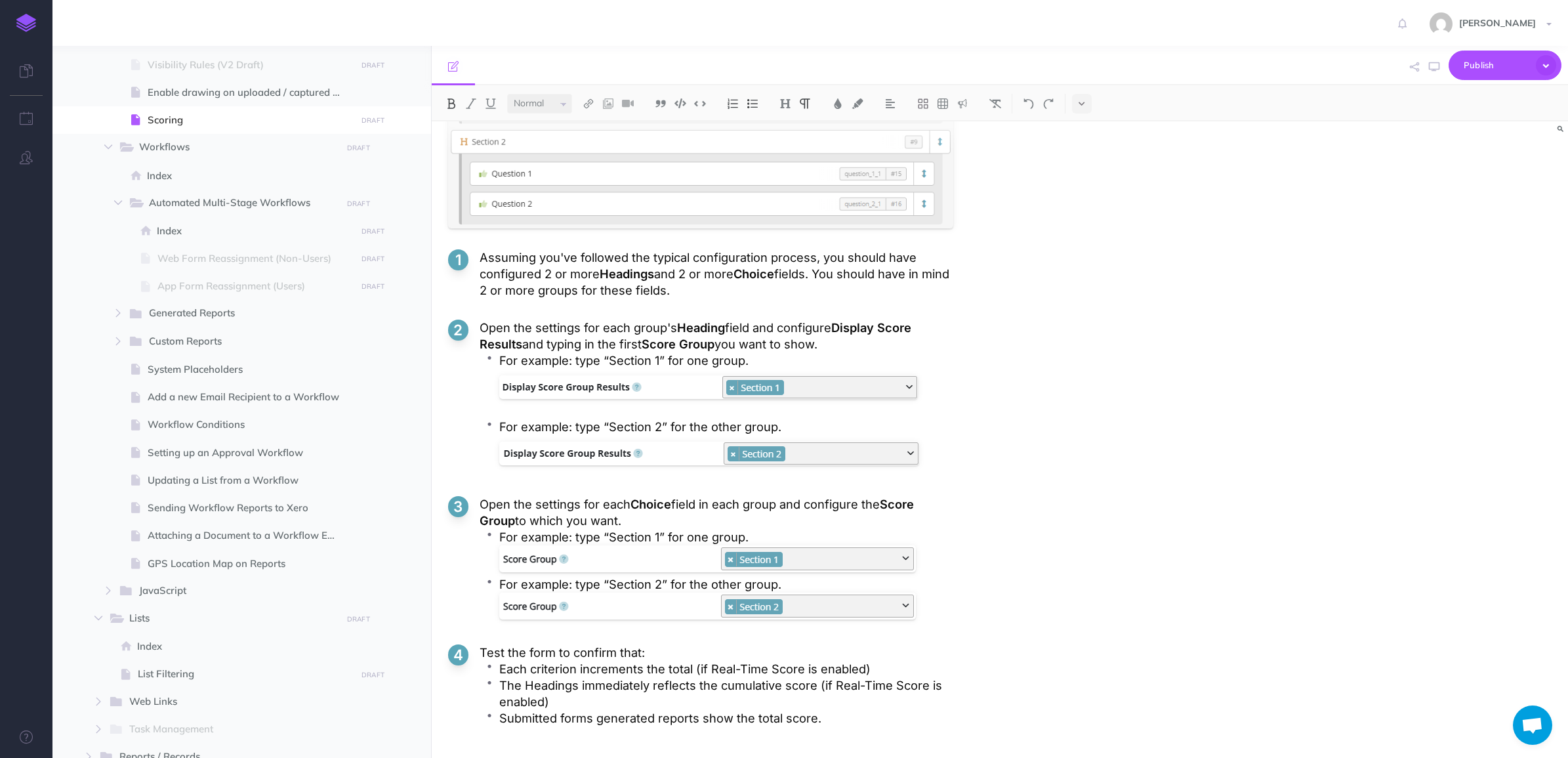
click at [506, 343] on p "Open the settings for each group's Heading field and configure Display Score Re…" at bounding box center [716, 336] width 474 height 33
click at [529, 343] on p "Open the settings for each group's Heading field and configure Display Score Re…" at bounding box center [716, 336] width 474 height 33
drag, startPoint x: 535, startPoint y: 346, endPoint x: 506, endPoint y: 348, distance: 29.1
click at [504, 348] on p "Open the settings for each group's Heading field and configure Display Score Re…" at bounding box center [716, 336] width 474 height 33
click at [582, 364] on p "For example: type “Section 1” for one group." at bounding box center [726, 361] width 454 height 17
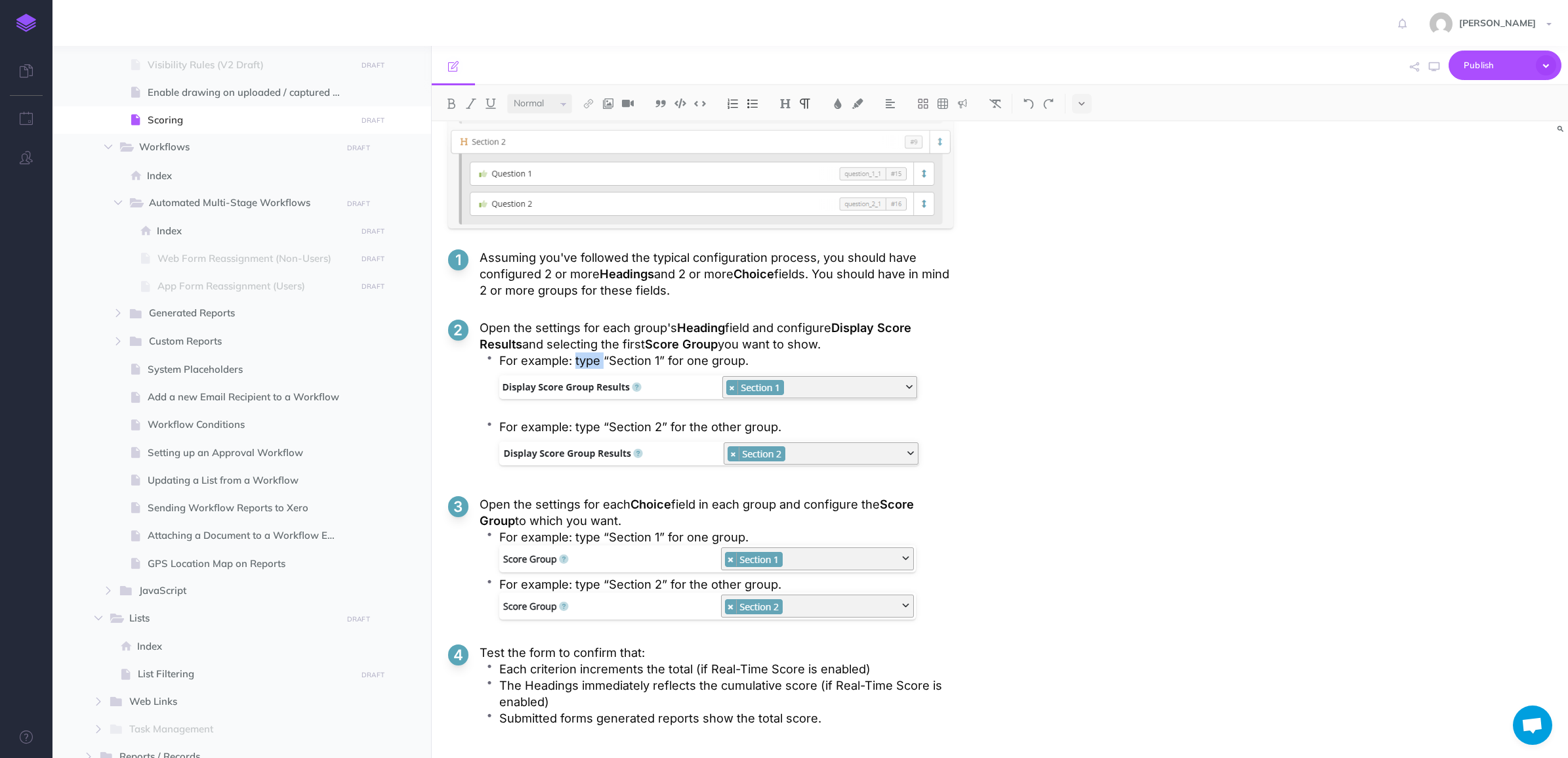
click at [582, 364] on p "For example: type “Section 1” for one group." at bounding box center [726, 361] width 454 height 17
click at [583, 424] on p "For example: type “Section 2” for the other group." at bounding box center [726, 427] width 454 height 17
click at [674, 369] on p "For example: select “Section 1” for one group." at bounding box center [726, 361] width 454 height 17
click at [611, 361] on p "For example: select “Section 1” for one group." at bounding box center [726, 361] width 454 height 17
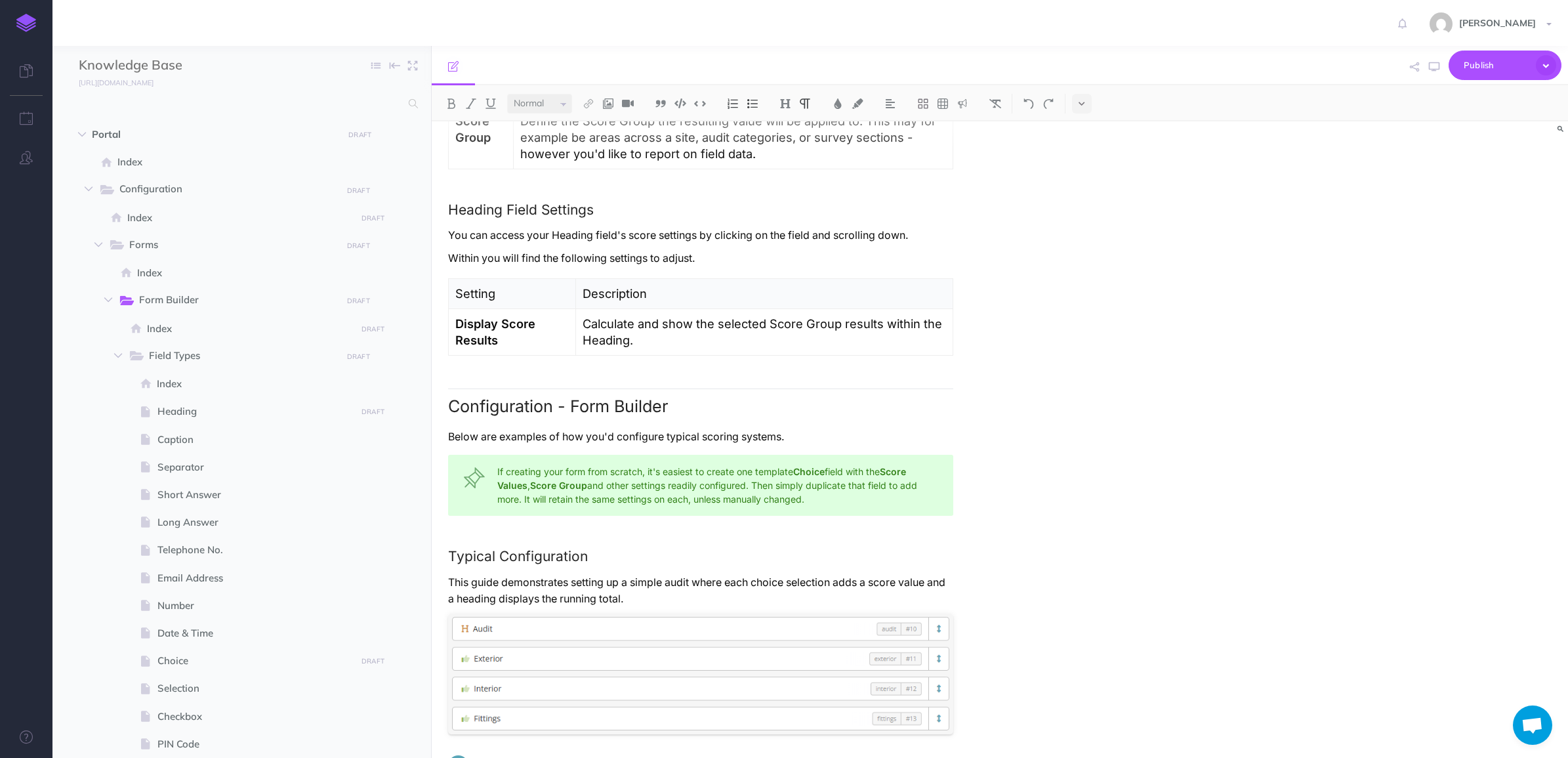
scroll to position [3317, 0]
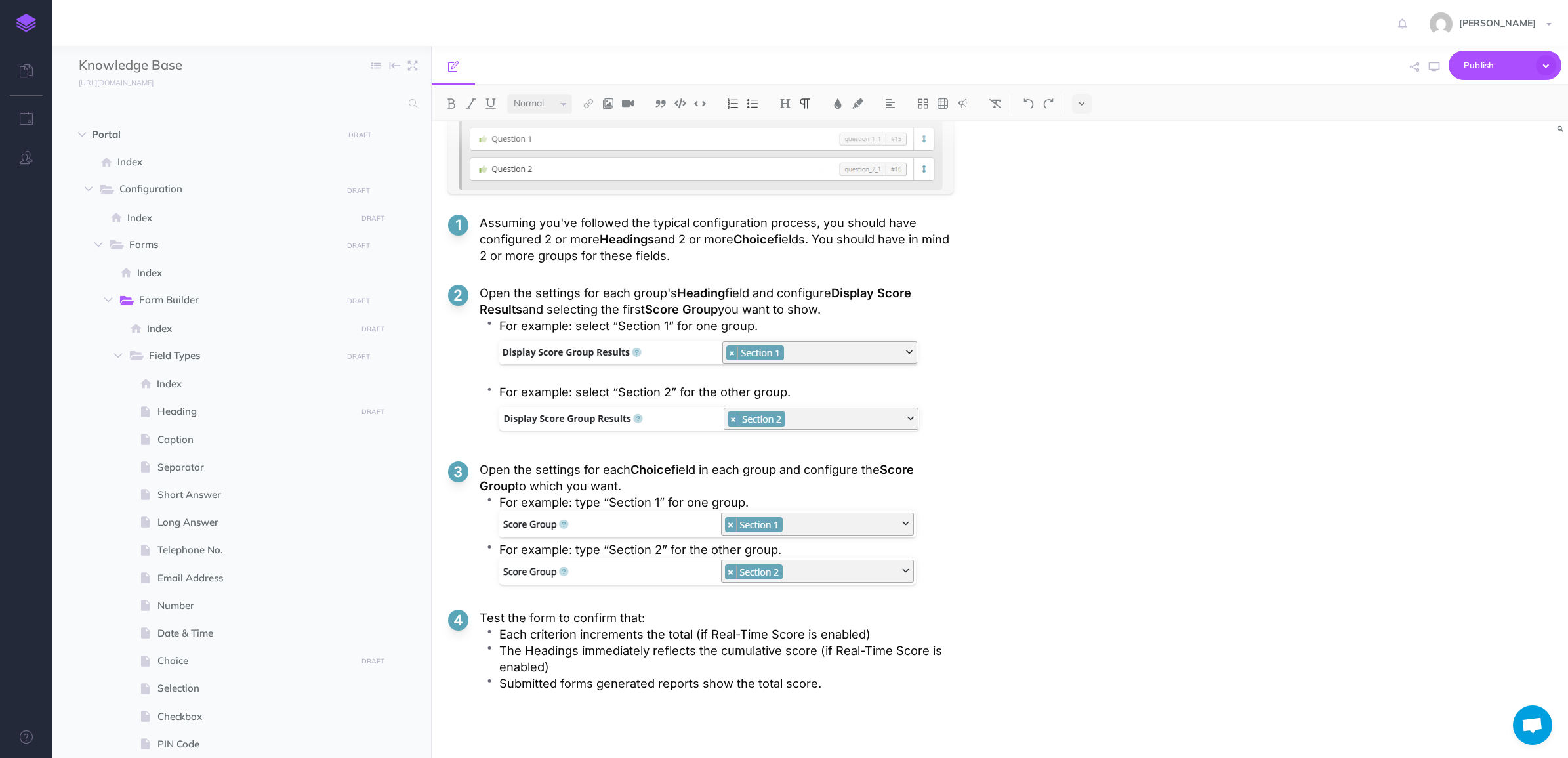
click at [591, 332] on p "For example: select “Section 1” for one group." at bounding box center [726, 326] width 454 height 17
click at [579, 387] on p "For example: select “Section 2” for the other group." at bounding box center [726, 392] width 454 height 17
click at [582, 507] on p "For example: type “Section 1” for one group." at bounding box center [726, 503] width 454 height 17
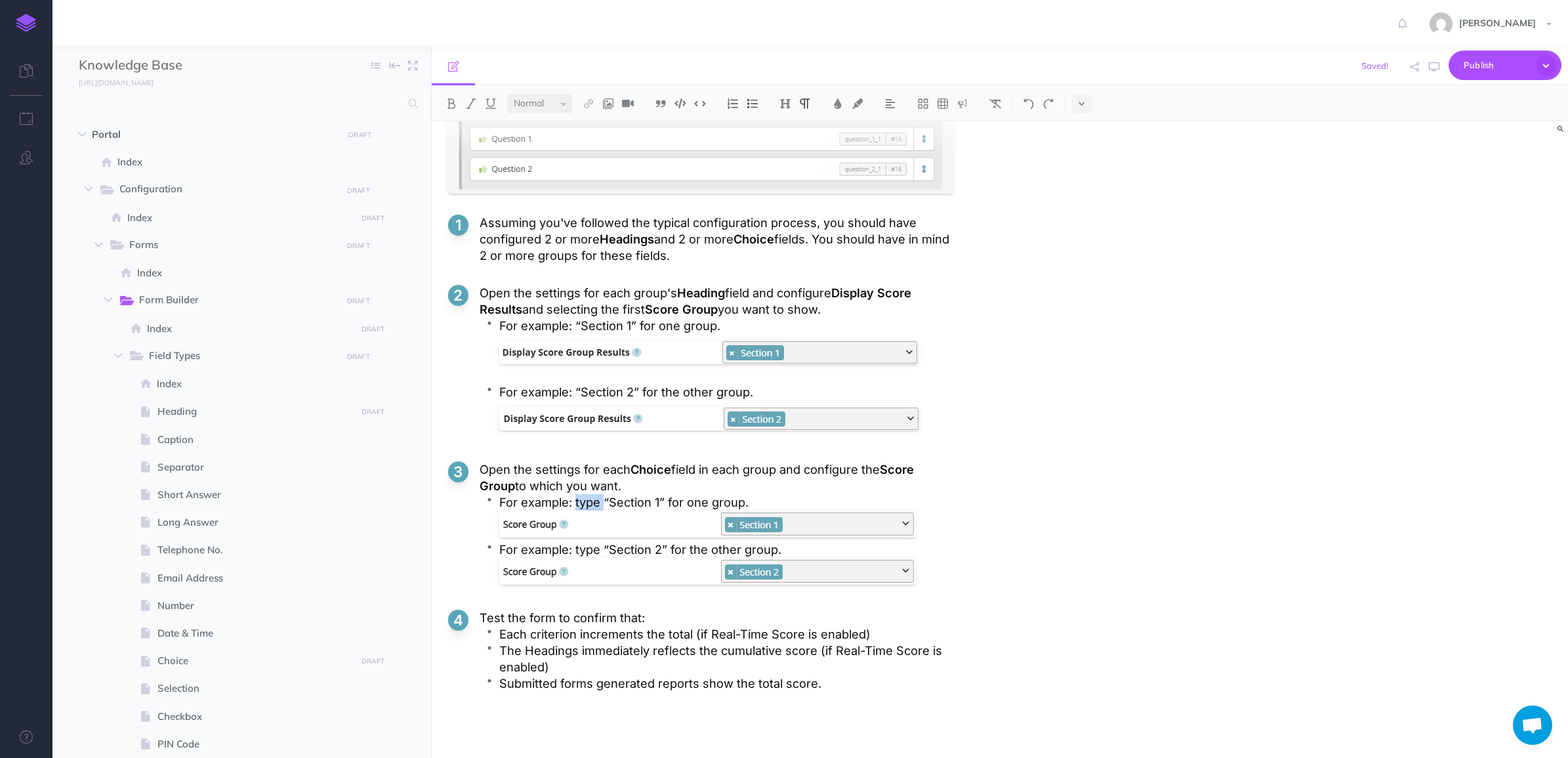
click at [582, 507] on p "For example: type “Section 1” for one group." at bounding box center [726, 503] width 454 height 17
click at [583, 553] on p "For example: type “Section 2” for the other group." at bounding box center [726, 550] width 454 height 17
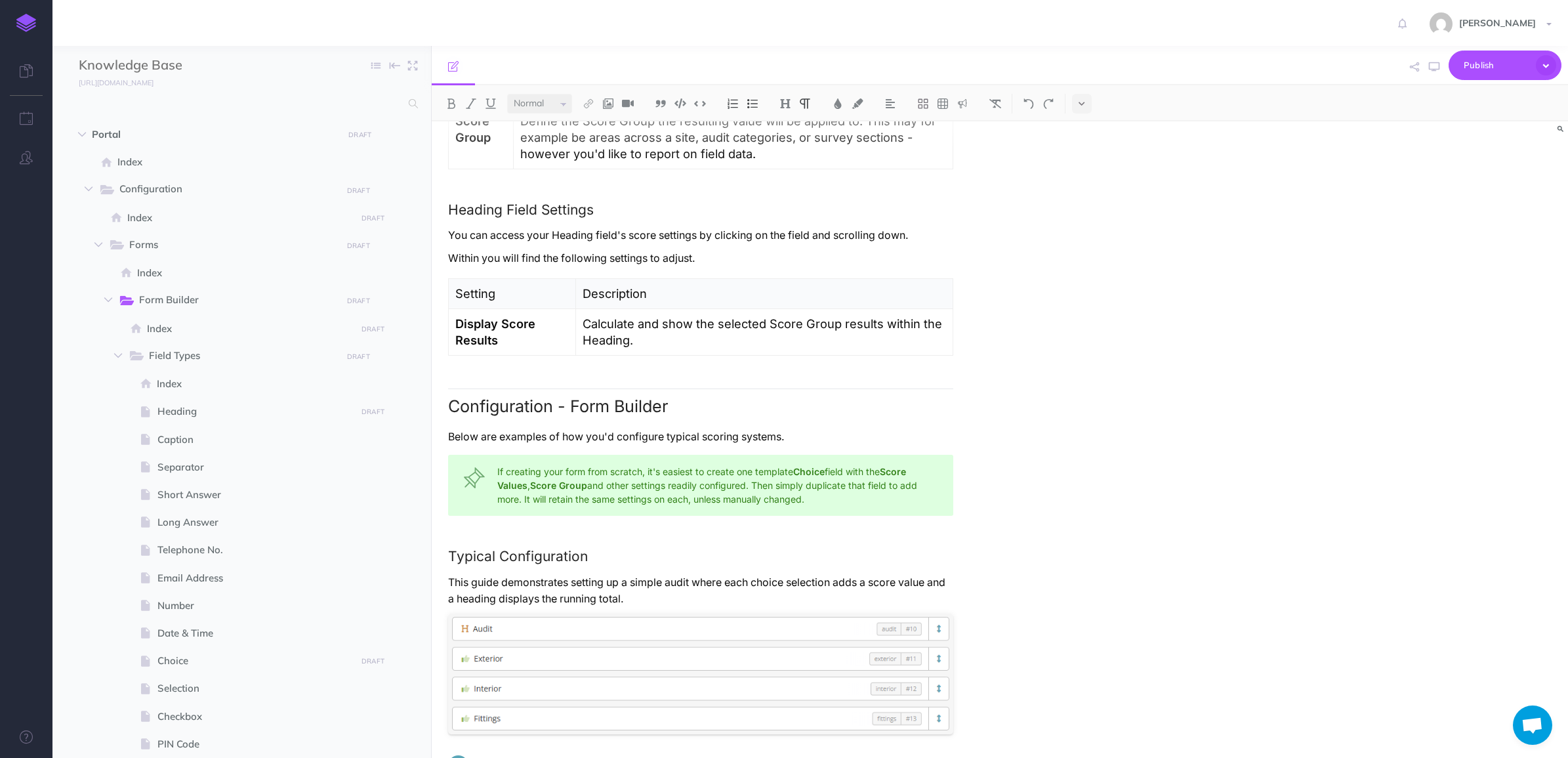
scroll to position [2324, 0]
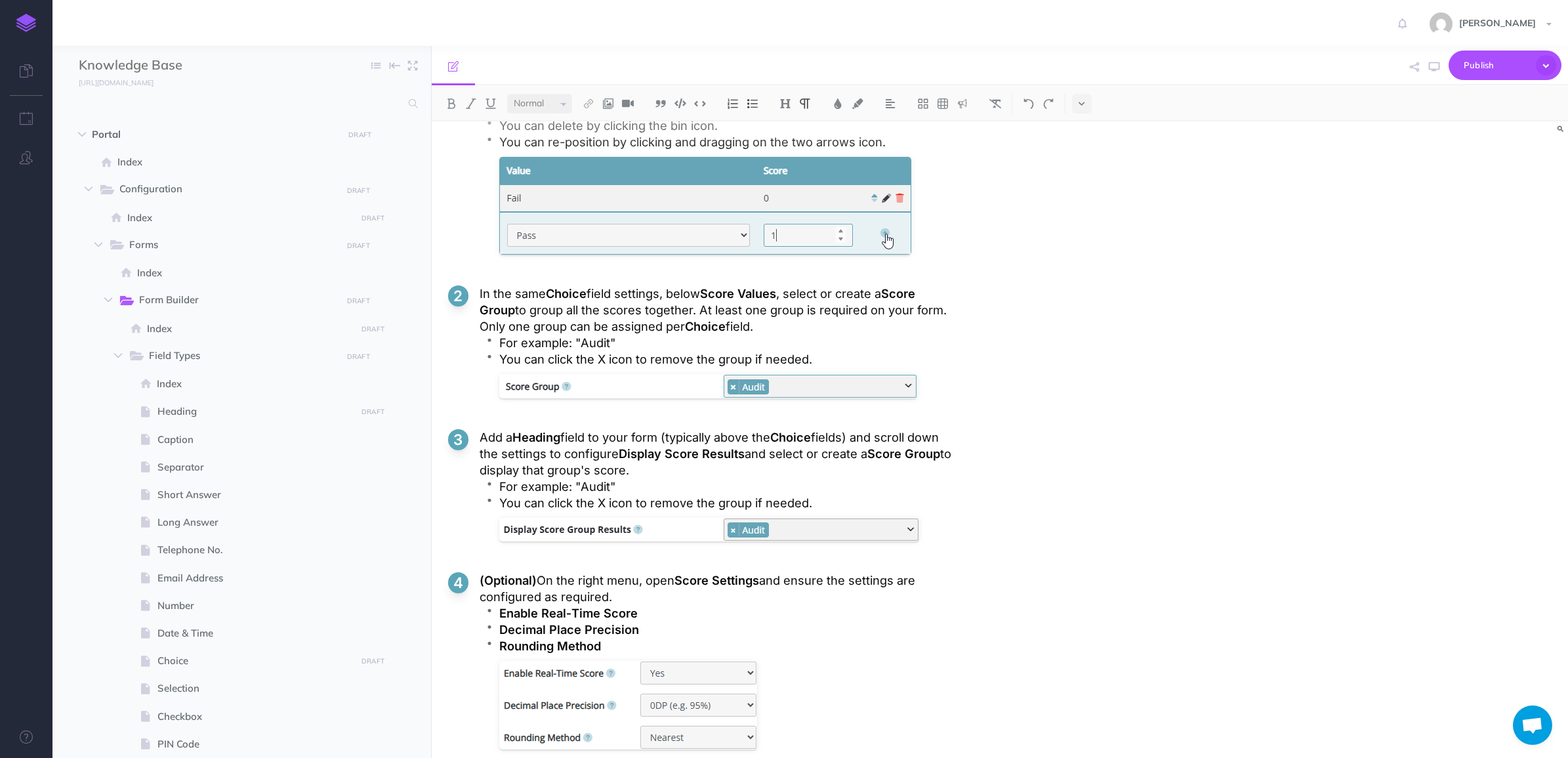
click at [1507, 57] on span "Publish" at bounding box center [1496, 65] width 65 height 20
click at [1477, 107] on p "Your changes will be submitted for review by a team owner." at bounding box center [1482, 118] width 131 height 23
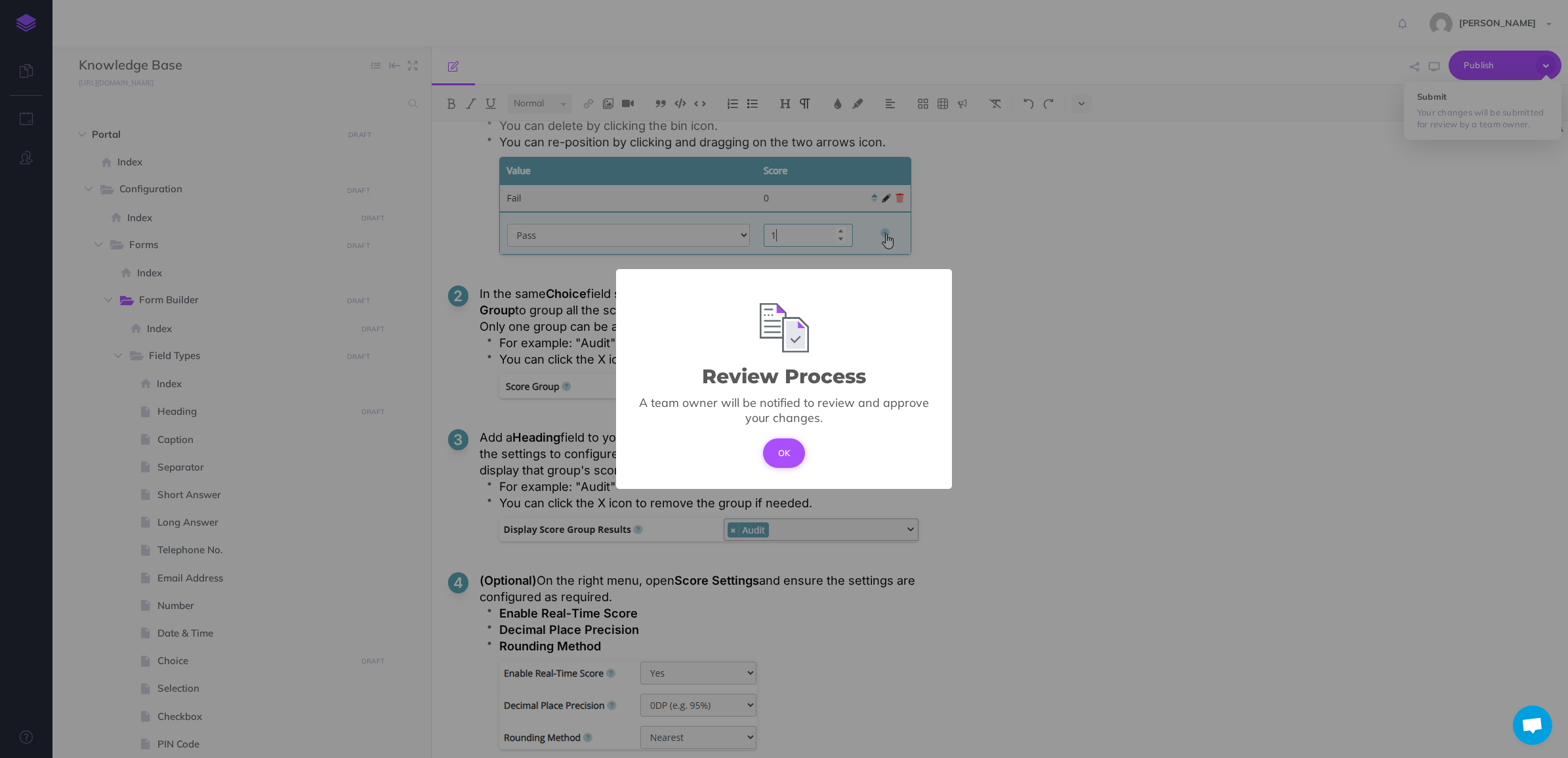
click at [785, 441] on button "OK" at bounding box center [784, 453] width 43 height 29
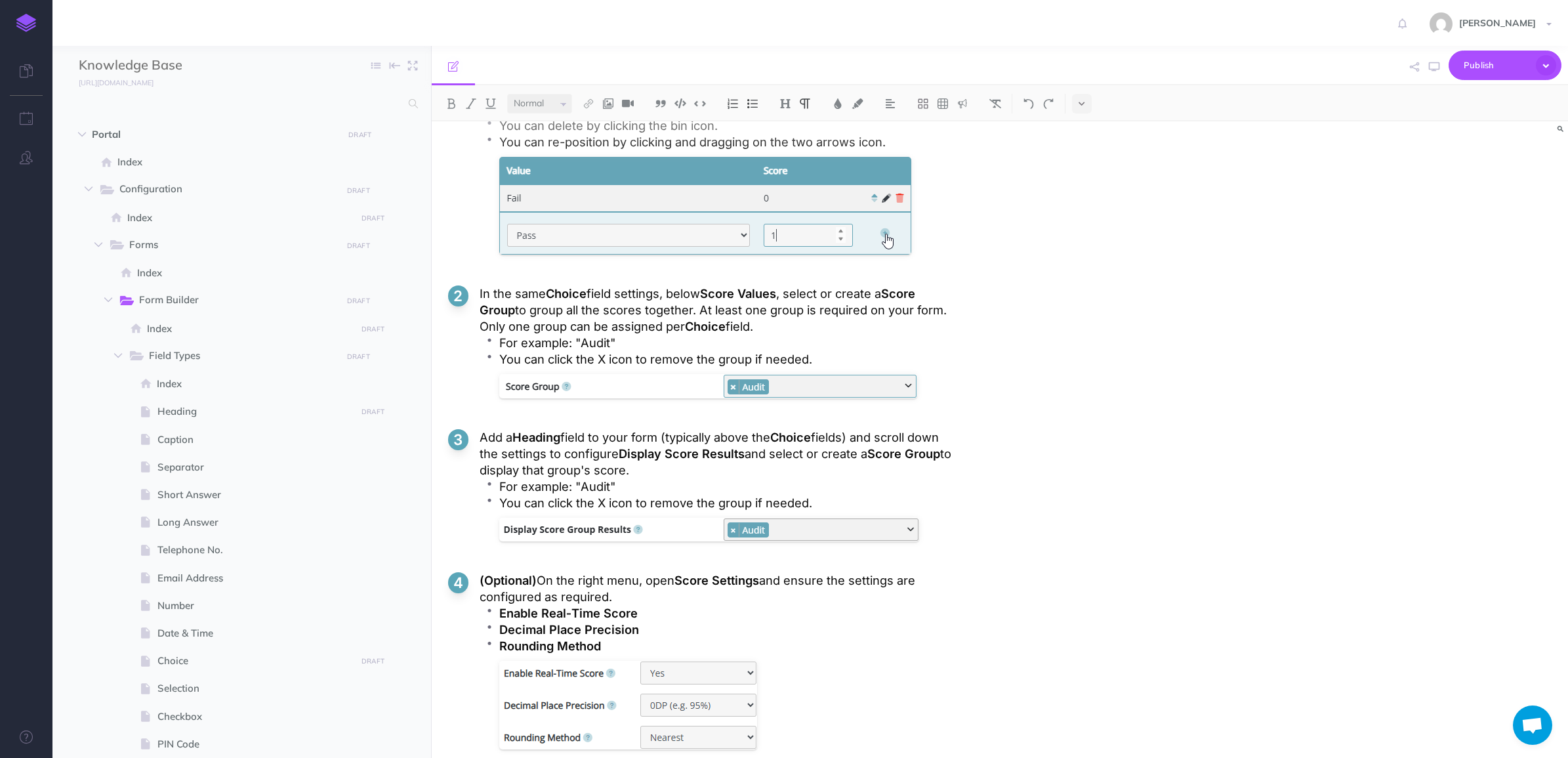
click at [925, 473] on p "Add a Heading field to your form (typically above the Choice fields) and scroll…" at bounding box center [716, 454] width 474 height 50
drag, startPoint x: 745, startPoint y: 330, endPoint x: 897, endPoint y: 314, distance: 152.8
click at [897, 314] on p "In the same Choice field settings, below Score Values , select or create a Scor…" at bounding box center [716, 310] width 474 height 50
drag, startPoint x: 894, startPoint y: 316, endPoint x: 906, endPoint y: 323, distance: 13.9
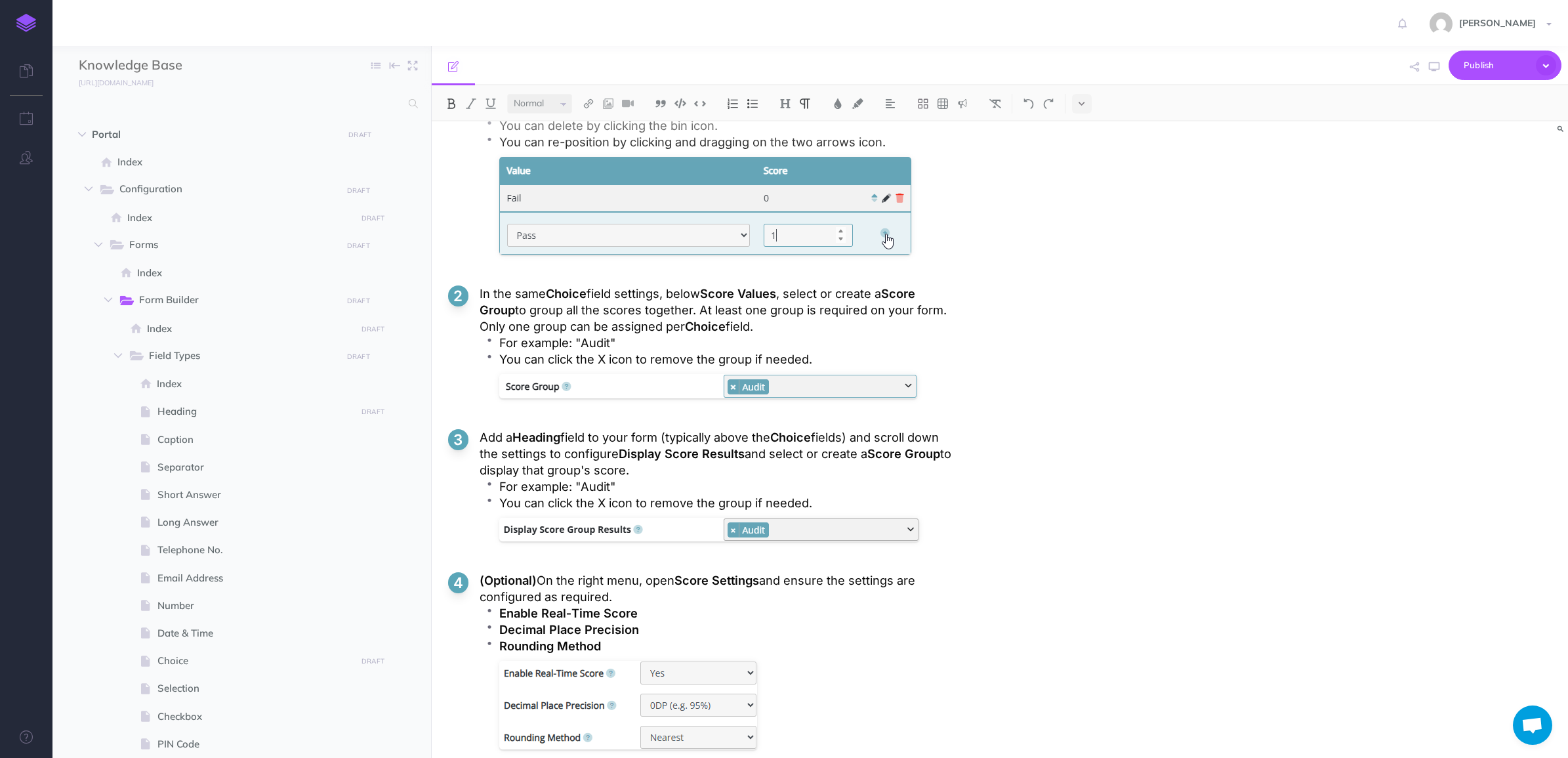
click at [906, 323] on p "In the same Choice field settings, below Score Values , select or create a Scor…" at bounding box center [716, 310] width 474 height 50
copy p "Only one group can be assigned per Choice field."
click at [693, 468] on p "Add a Heading field to your form (typically above the Choice fields) and scroll…" at bounding box center [716, 454] width 474 height 50
click at [699, 468] on p "Add a Heading field to your form (typically above the Choice fields) and scroll…" at bounding box center [716, 454] width 474 height 50
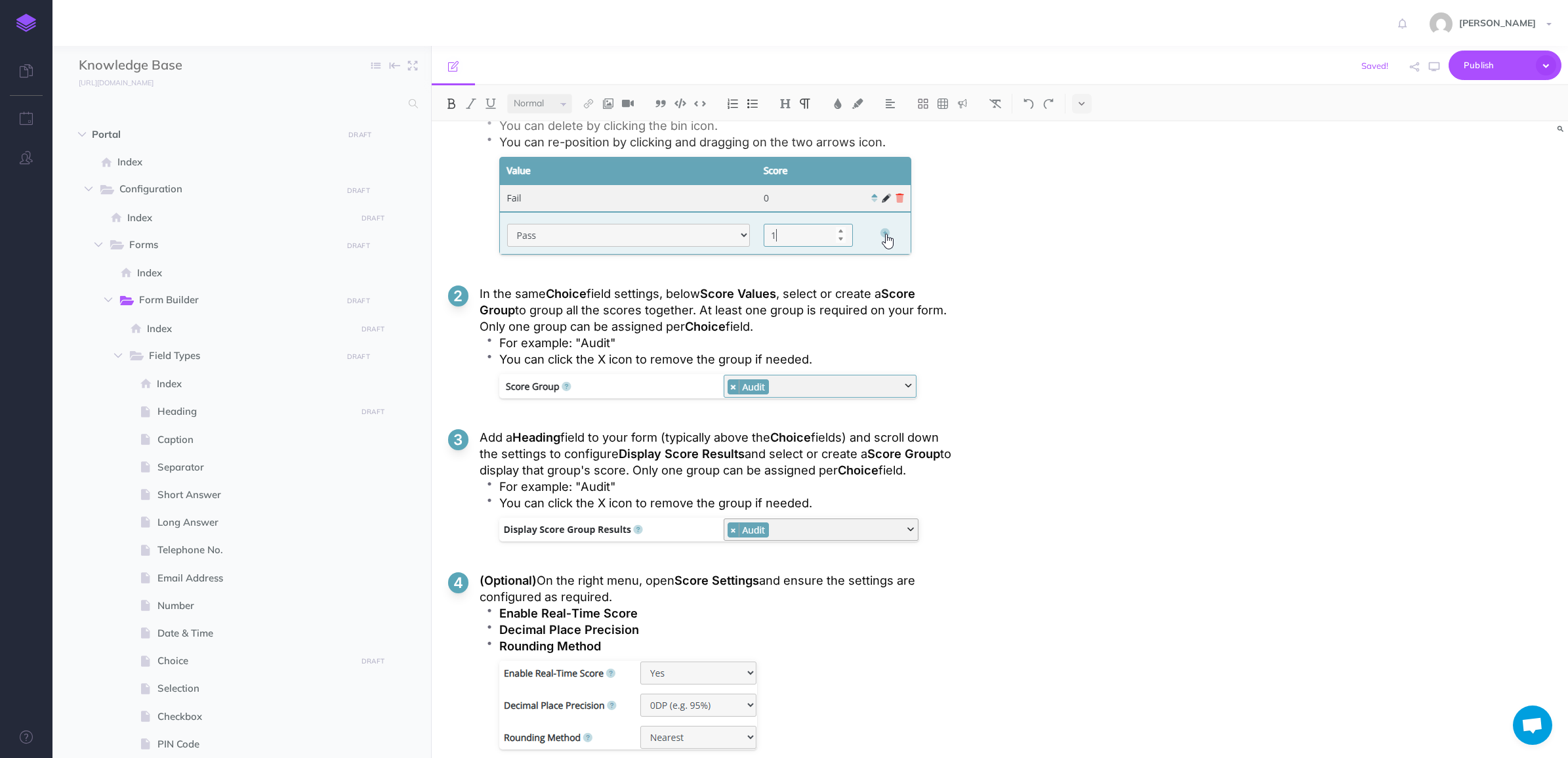
click at [838, 473] on strong "Choice" at bounding box center [858, 470] width 41 height 14
click at [1480, 66] on span "Publish" at bounding box center [1496, 65] width 65 height 20
click at [1461, 122] on p "Your changes will be submitted for review by a team owner." at bounding box center [1482, 118] width 131 height 23
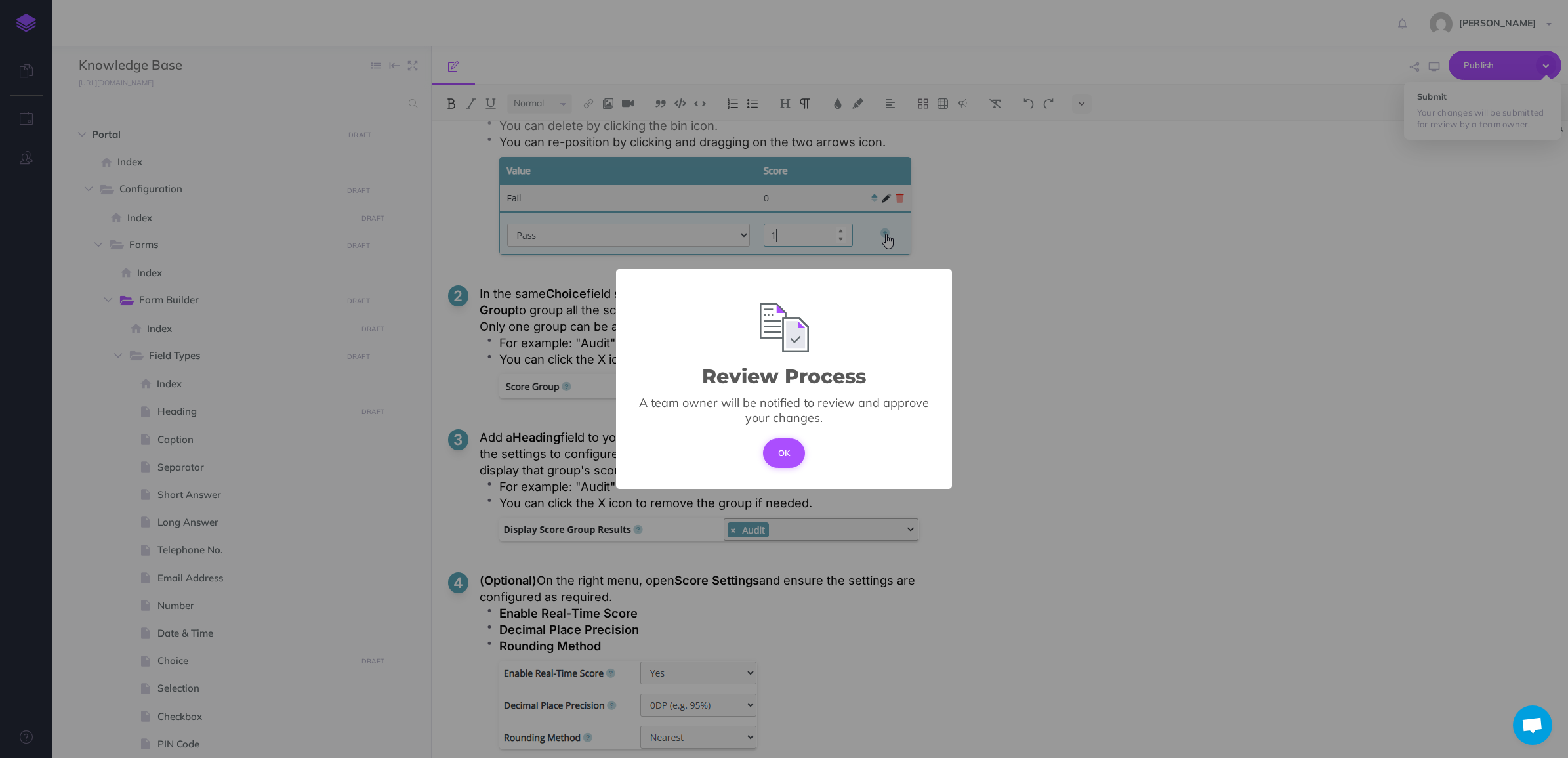
click at [789, 454] on button "OK" at bounding box center [784, 453] width 43 height 29
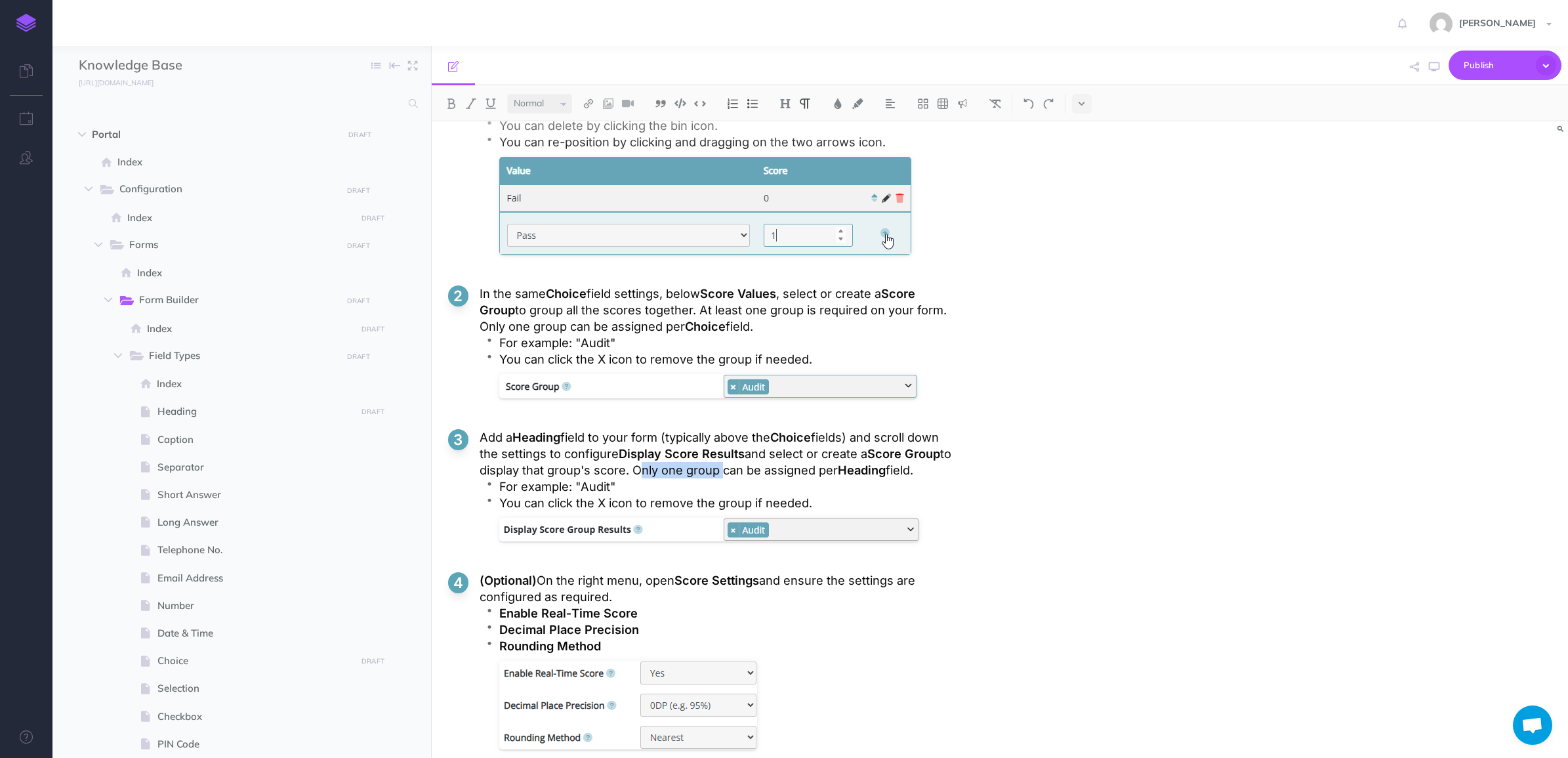
drag, startPoint x: 624, startPoint y: 475, endPoint x: 704, endPoint y: 475, distance: 80.0
click at [704, 475] on p "Add a Heading field to your form (typically above the Choice fields) and scroll…" at bounding box center [716, 454] width 474 height 50
copy p "Only one group"
click at [1229, 549] on div "Scoring Overview Scoring lets you assign values to Choice field responses and a…" at bounding box center [1000, 439] width 1137 height 636
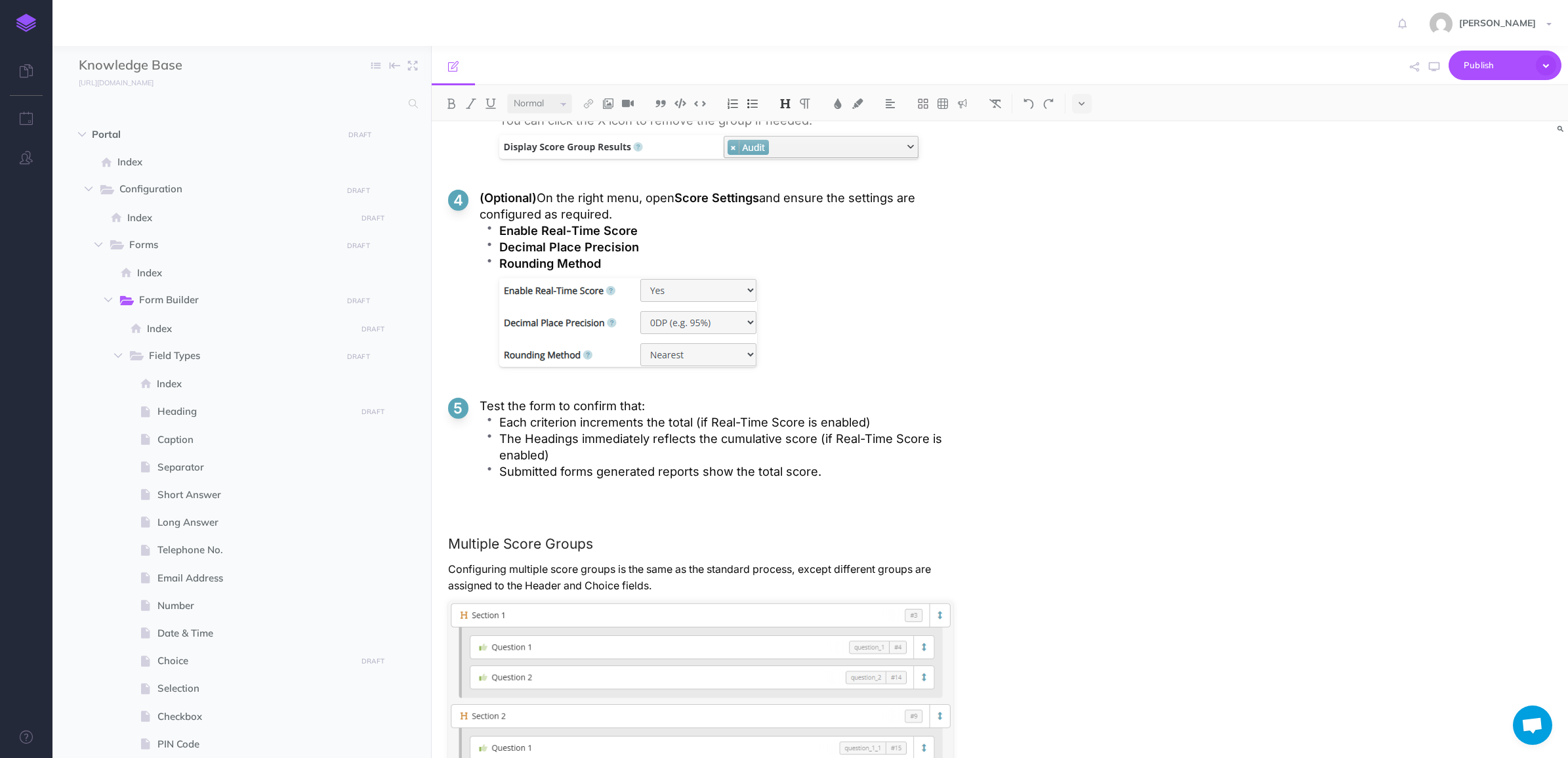
scroll to position [3317, 0]
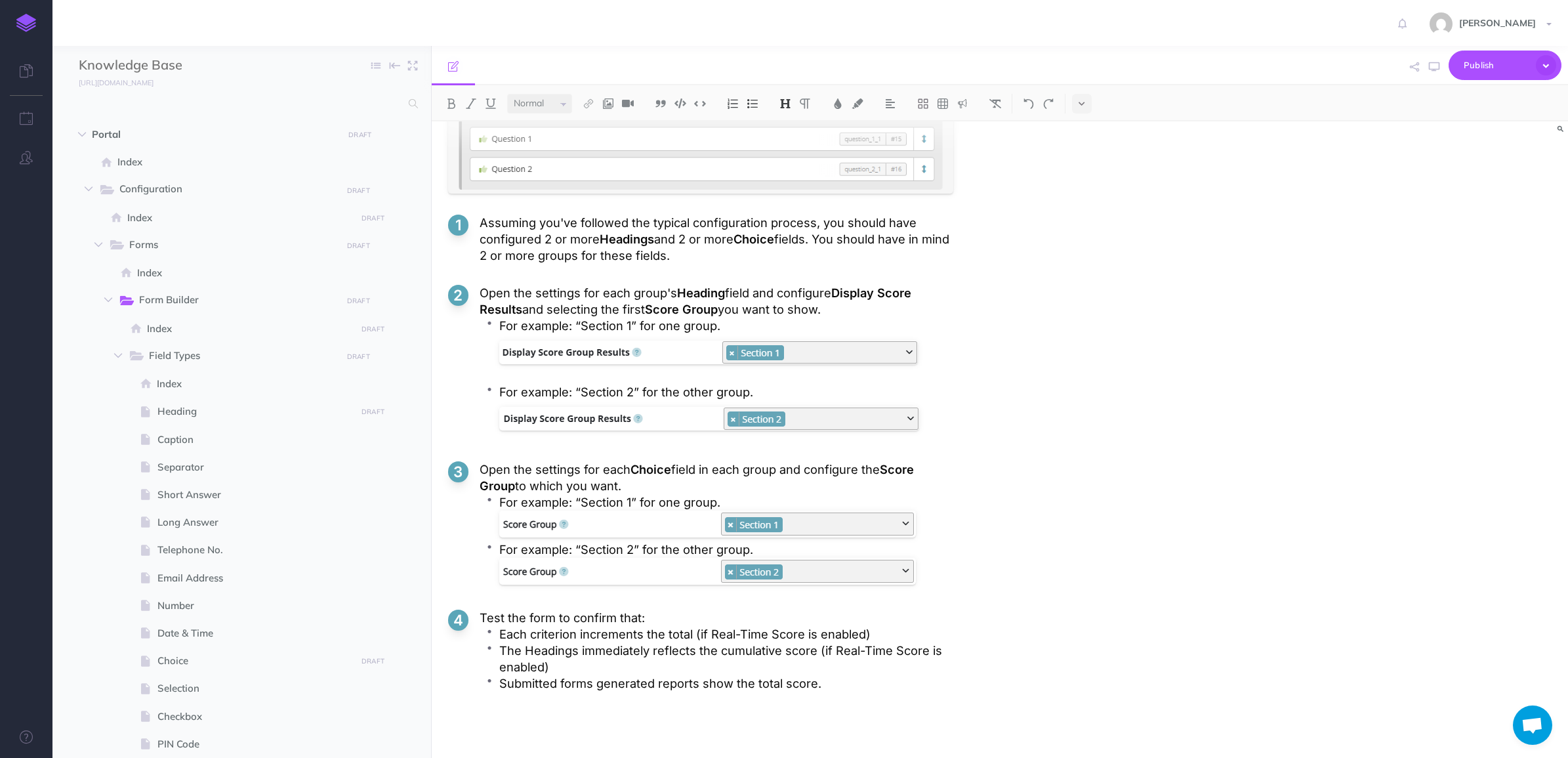
click at [1268, 35] on div "[PERSON_NAME] Settings Account Settings Teams Create Team Culverdocs Support Do…" at bounding box center [784, 23] width 1548 height 46
